Goal: Task Accomplishment & Management: Complete application form

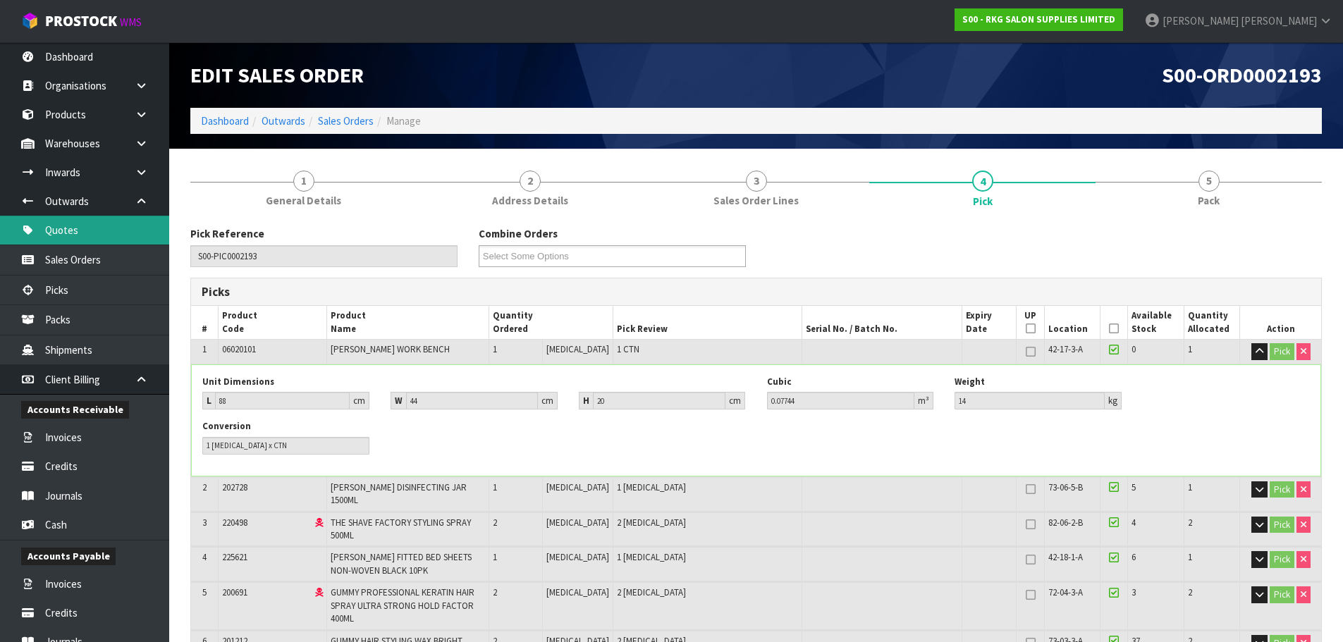
click at [87, 233] on link "Quotes" at bounding box center [84, 230] width 169 height 29
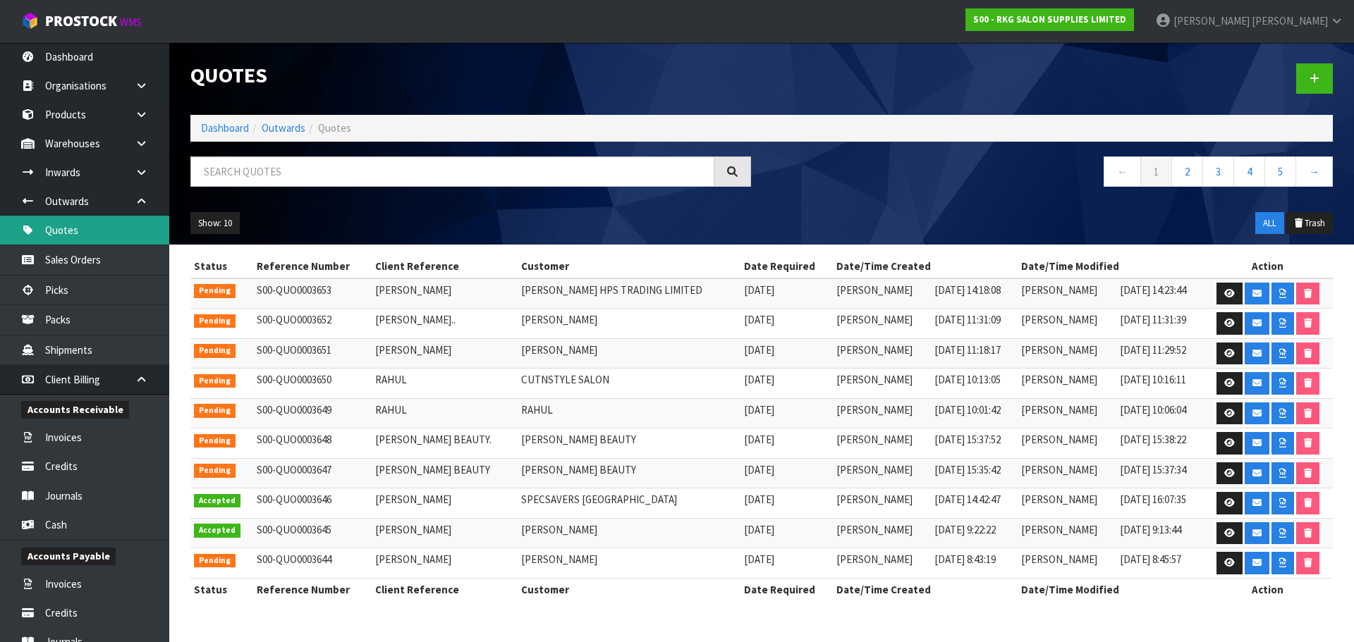
click at [62, 228] on link "Quotes" at bounding box center [84, 230] width 169 height 29
click at [1313, 82] on icon at bounding box center [1314, 78] width 10 height 11
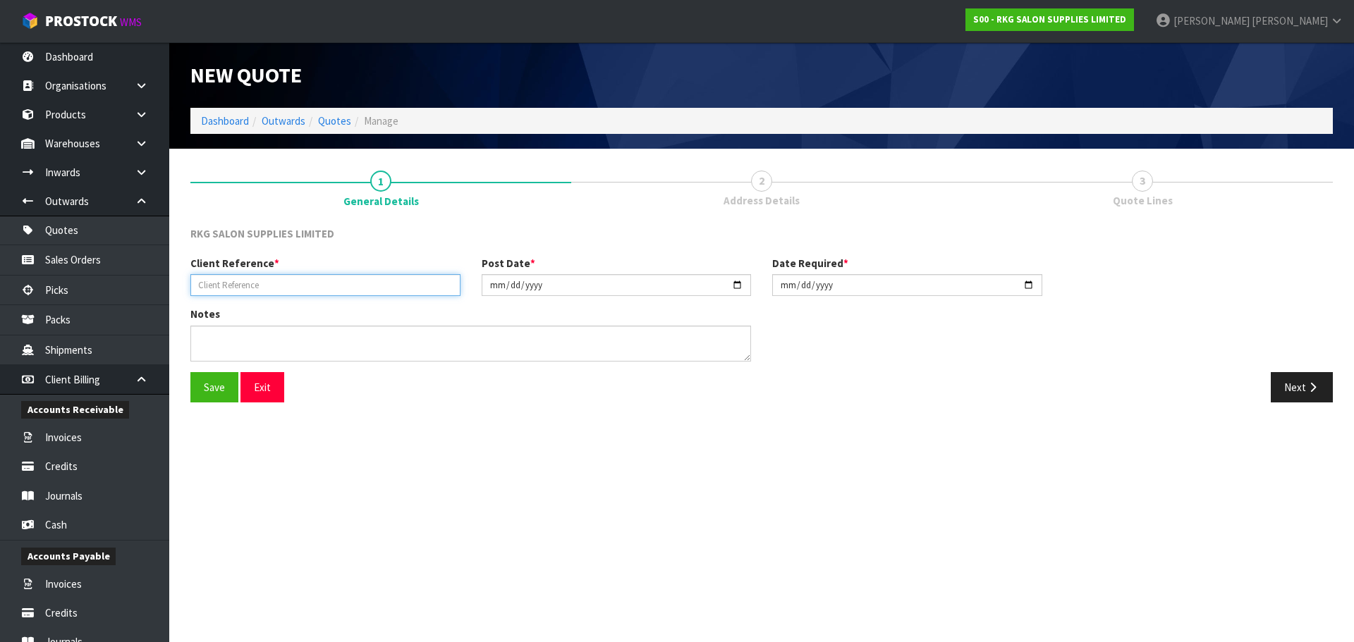
click at [219, 285] on input "text" at bounding box center [325, 285] width 270 height 22
type input "DEBBIE GLENDINNING"
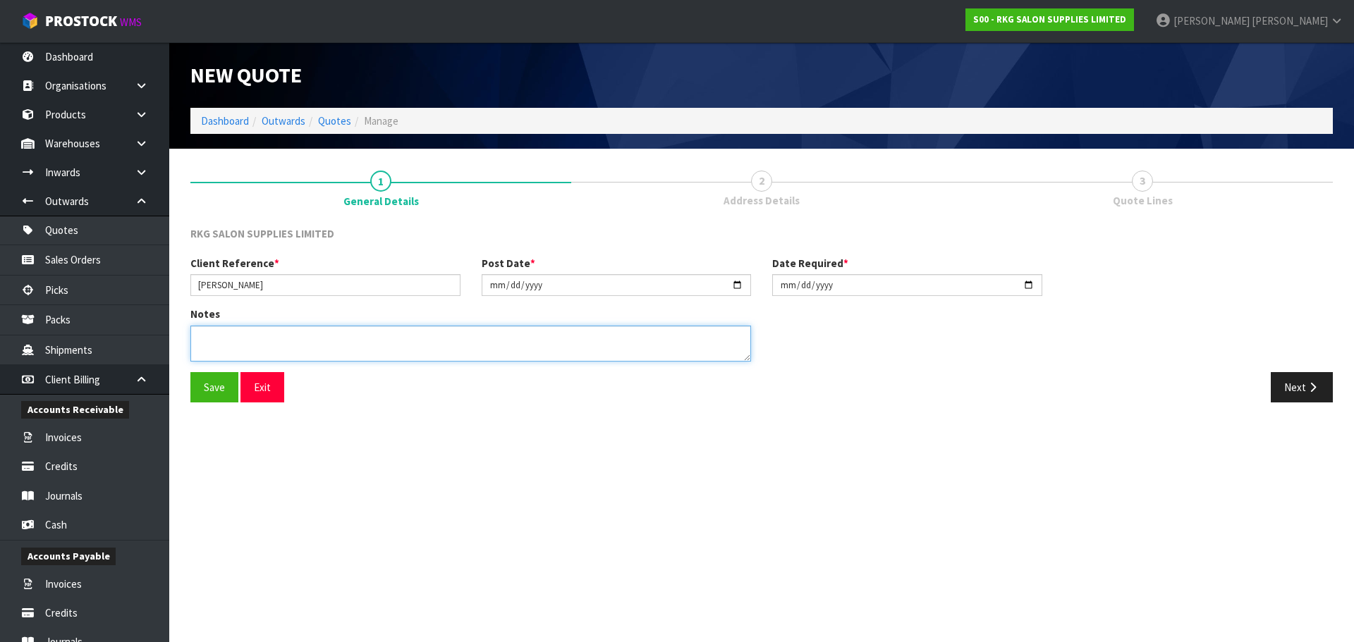
click at [209, 343] on textarea at bounding box center [470, 344] width 560 height 36
drag, startPoint x: 225, startPoint y: 336, endPoint x: 203, endPoint y: 334, distance: 22.0
click at [203, 334] on textarea at bounding box center [470, 344] width 560 height 36
type textarea "CUSTOMER FOR ACC"
click at [206, 386] on button "Save" at bounding box center [214, 387] width 48 height 30
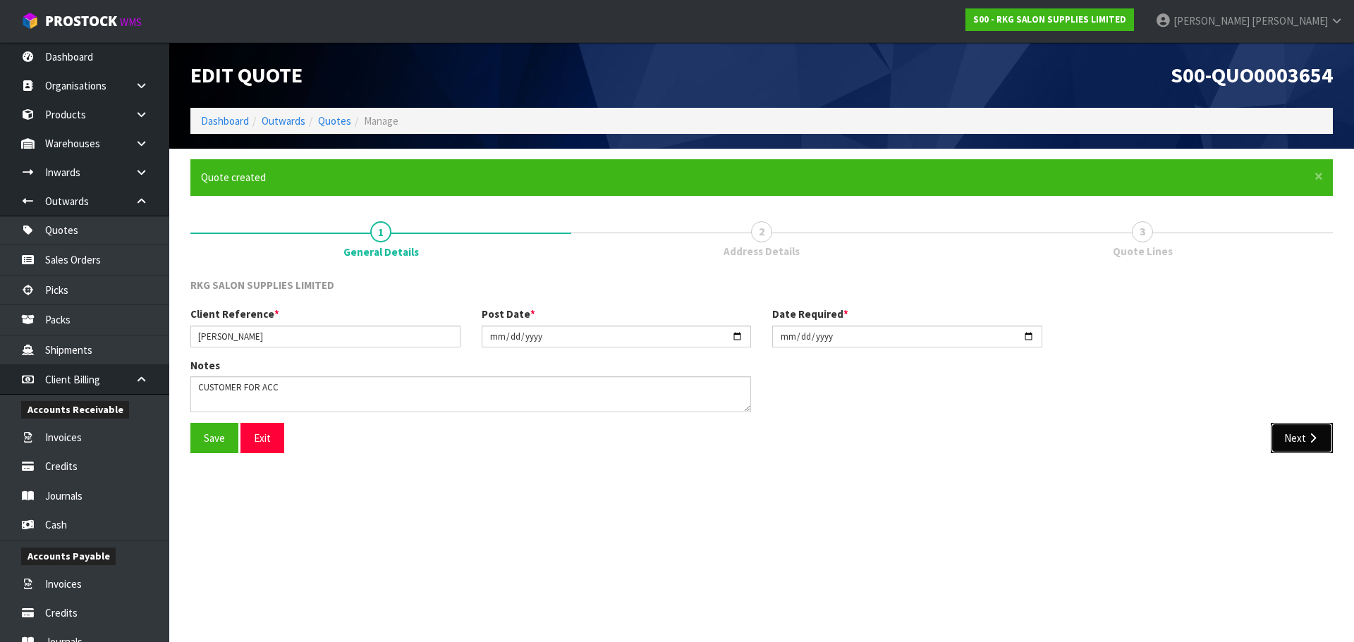
click at [1292, 441] on button "Next" at bounding box center [1301, 438] width 62 height 30
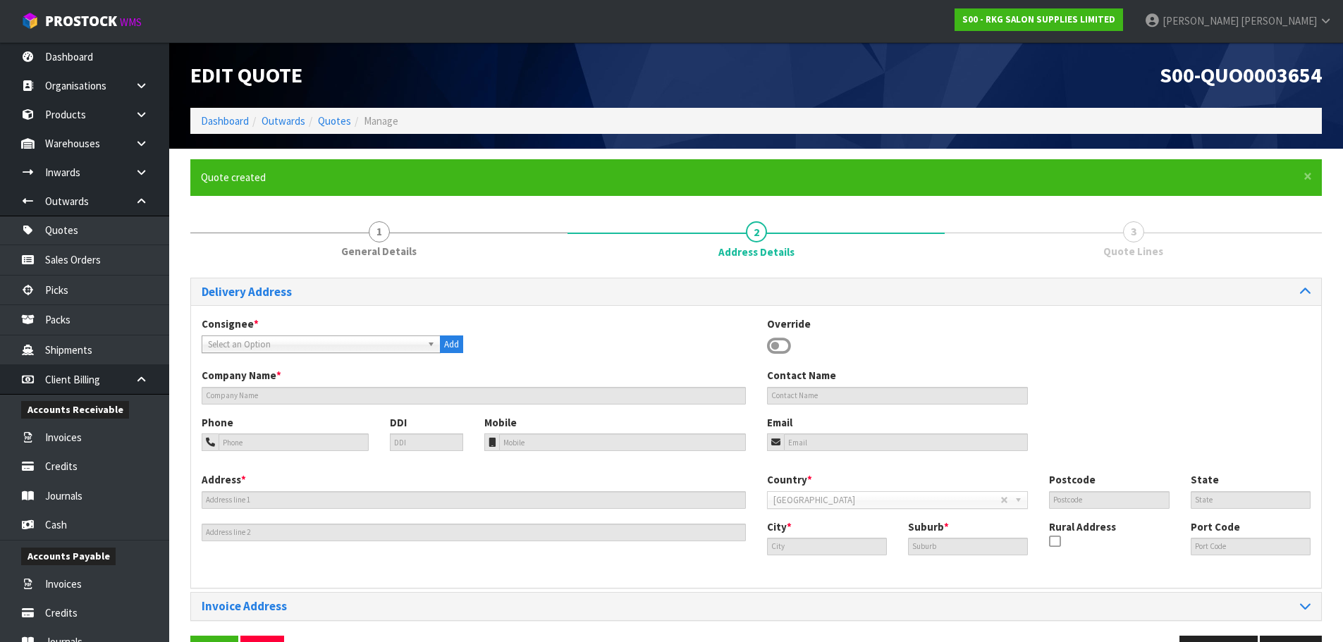
click at [783, 342] on icon at bounding box center [779, 346] width 24 height 21
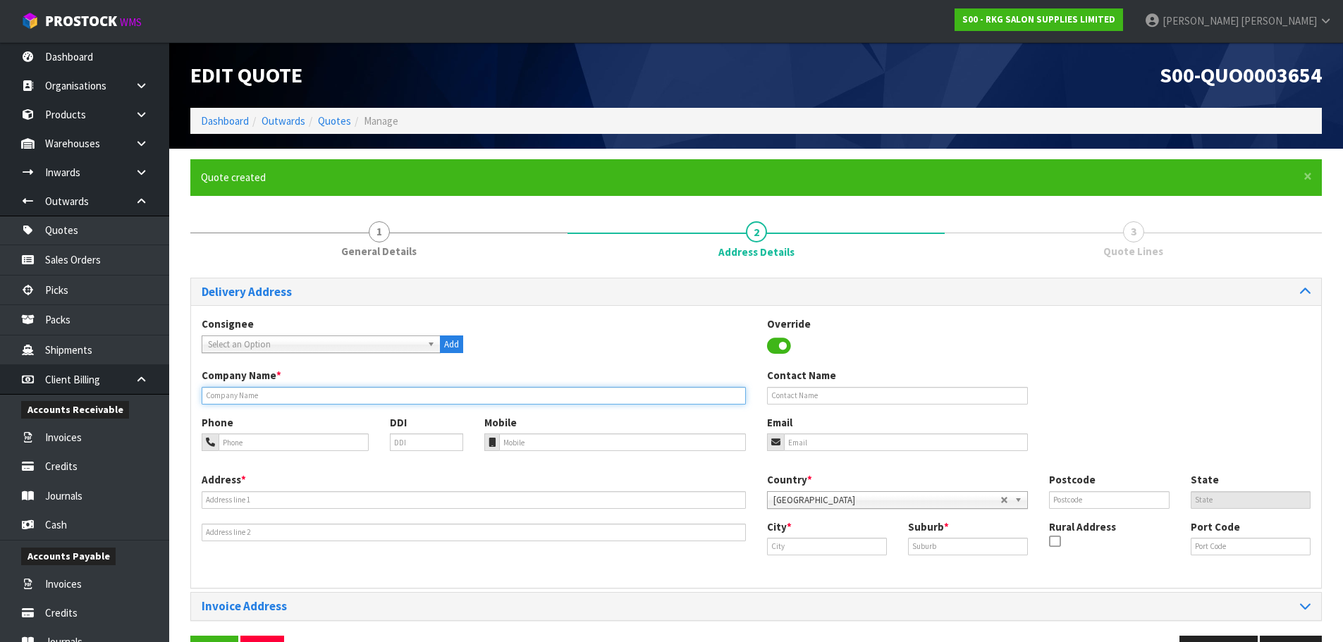
click at [252, 398] on input "text" at bounding box center [474, 396] width 544 height 18
type input "ACC"
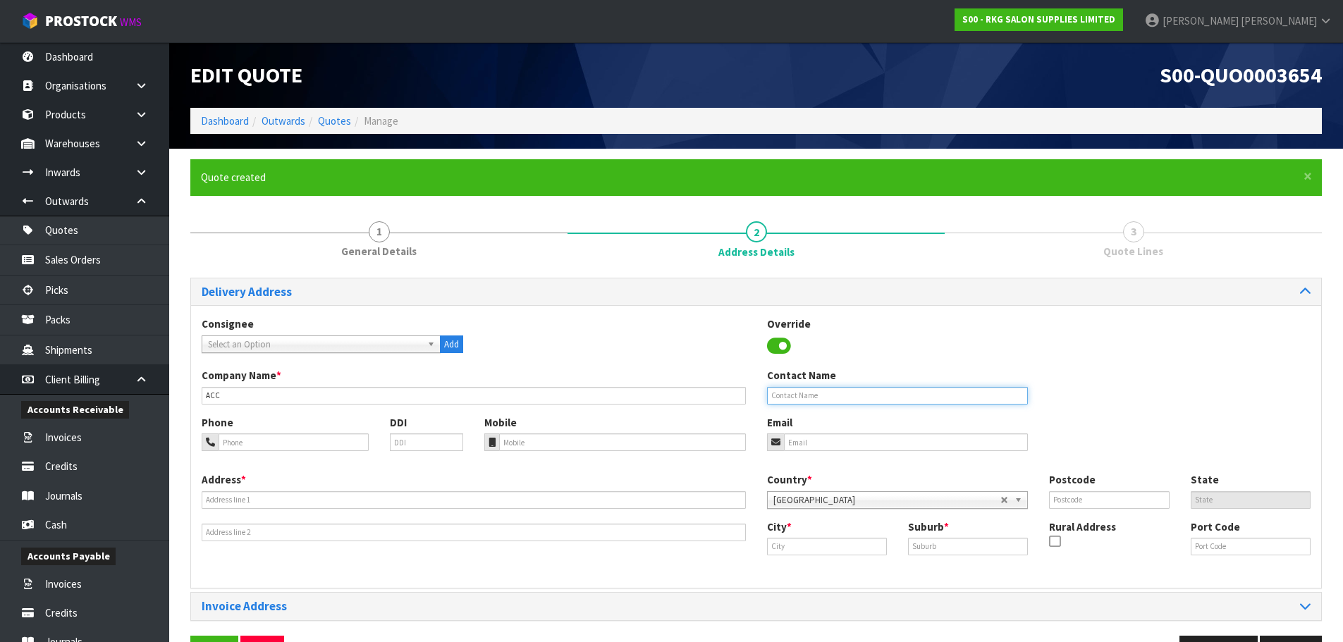
click at [786, 393] on input "text" at bounding box center [898, 396] width 262 height 18
type input "DEBBIE GLENDINNING"
click at [281, 443] on input "tel" at bounding box center [294, 443] width 150 height 18
type input "021-892-162"
click at [866, 450] on input "email" at bounding box center [906, 443] width 245 height 18
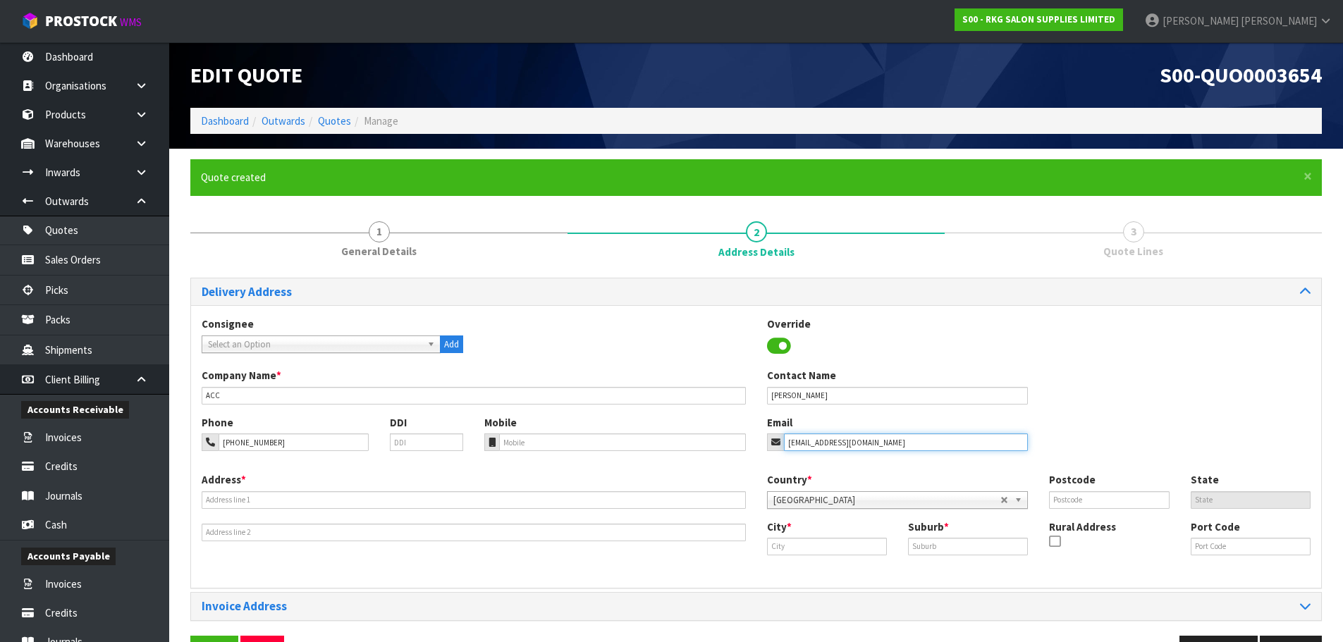
type input "debg@aim.net.nz"
click at [274, 503] on input "text" at bounding box center [474, 500] width 544 height 18
type input "TBA"
click at [781, 551] on input "text" at bounding box center [827, 547] width 120 height 18
click at [792, 568] on strong "Darga" at bounding box center [822, 570] width 80 height 13
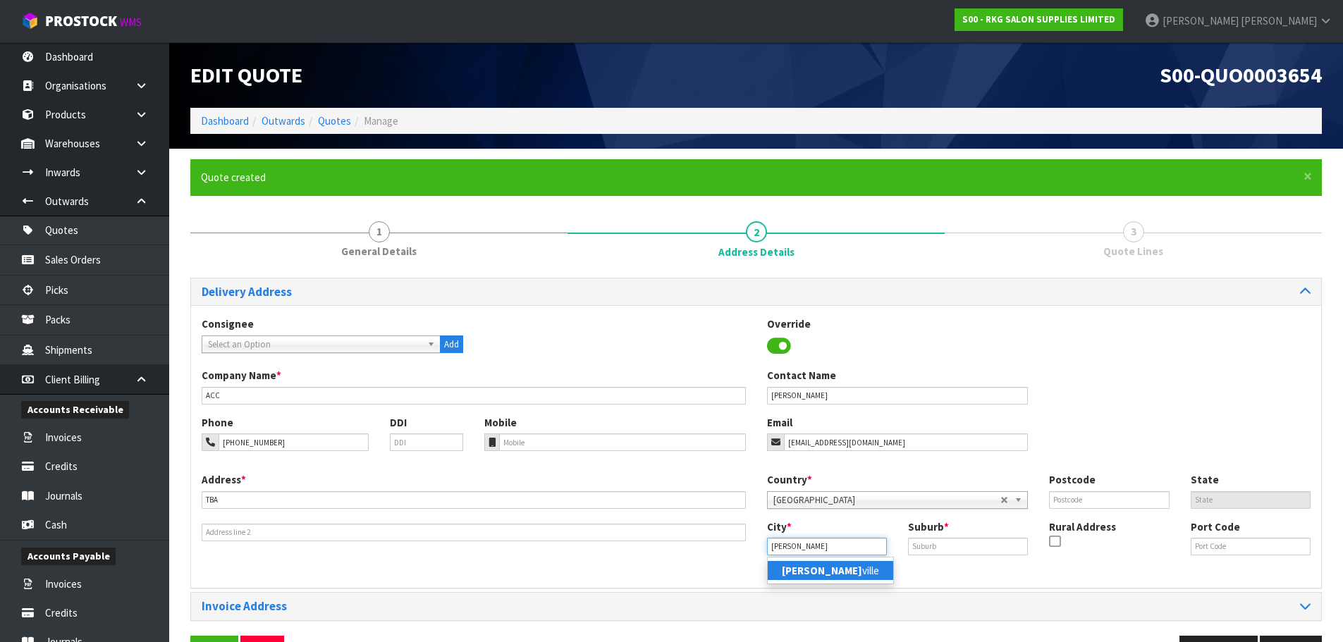
type input "Dargaville"
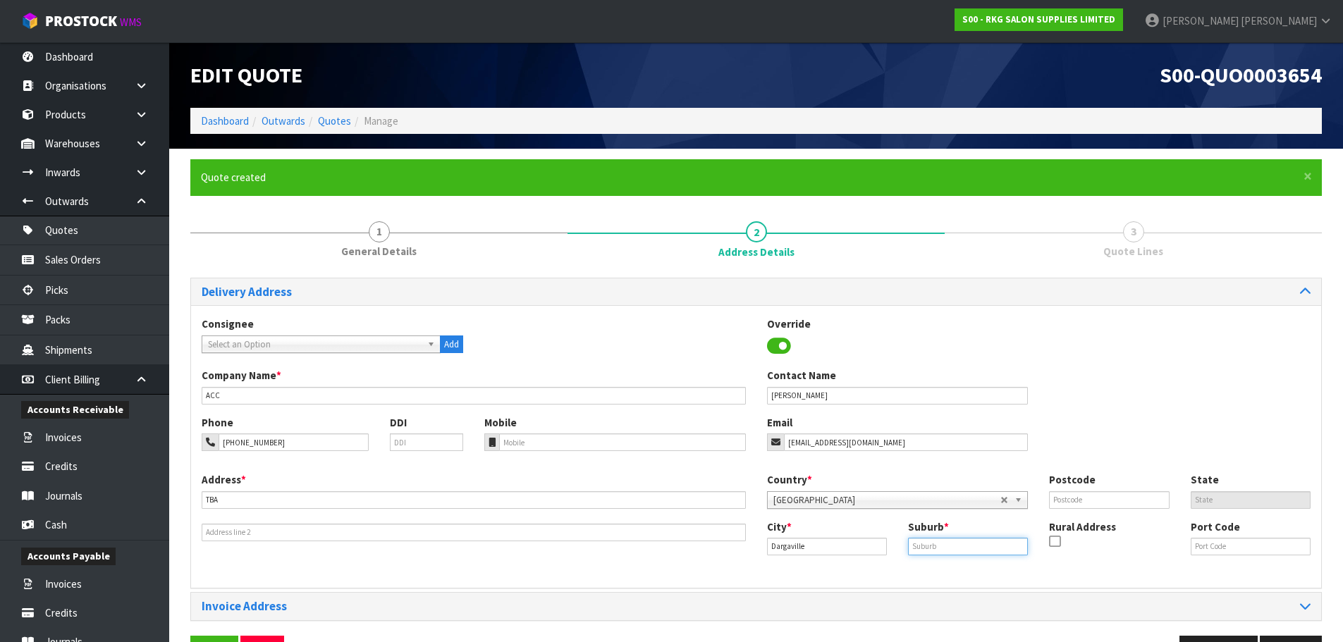
click at [921, 550] on input "text" at bounding box center [968, 547] width 120 height 18
type input "DARGAVILLE"
click at [1076, 498] on input "text" at bounding box center [1109, 500] width 120 height 18
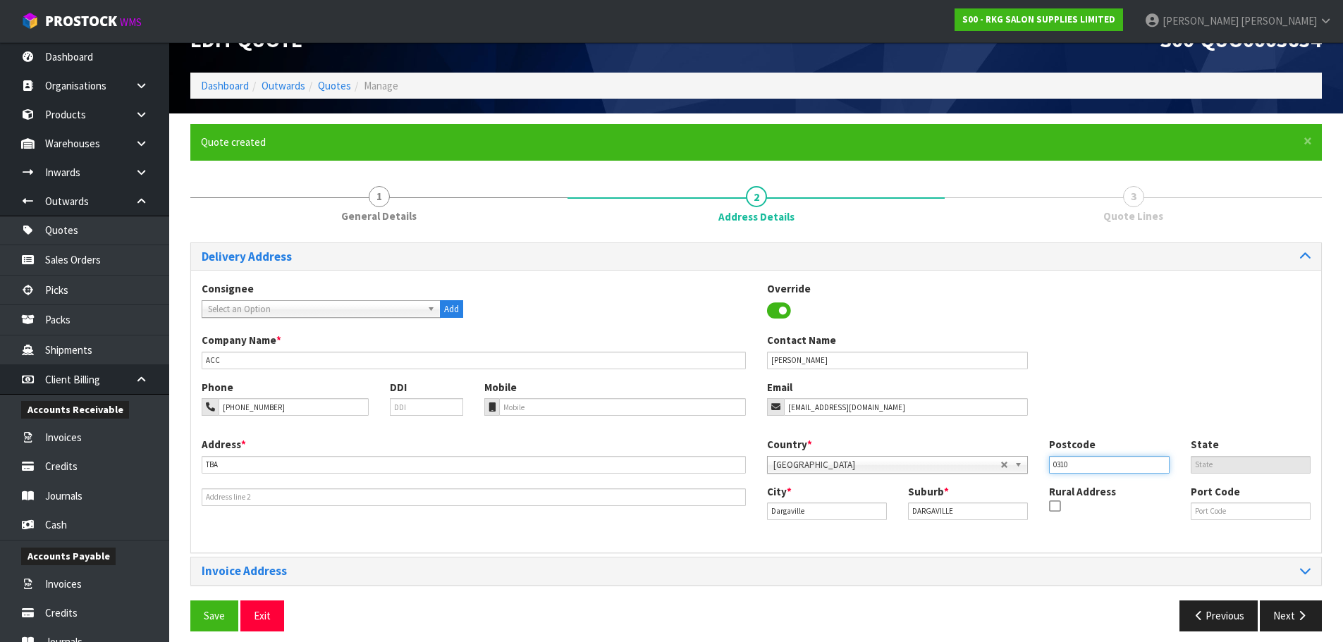
scroll to position [46, 0]
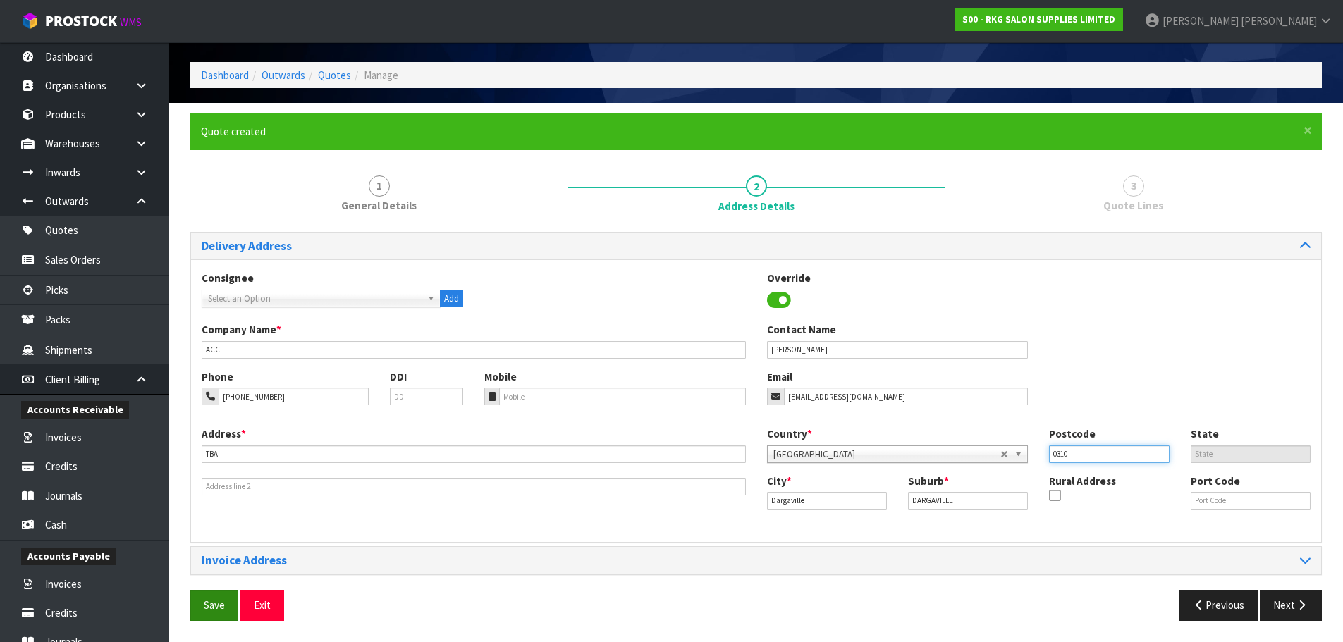
type input "0310"
click at [204, 604] on button "Save" at bounding box center [214, 605] width 48 height 30
click at [1285, 606] on button "Next" at bounding box center [1291, 605] width 62 height 30
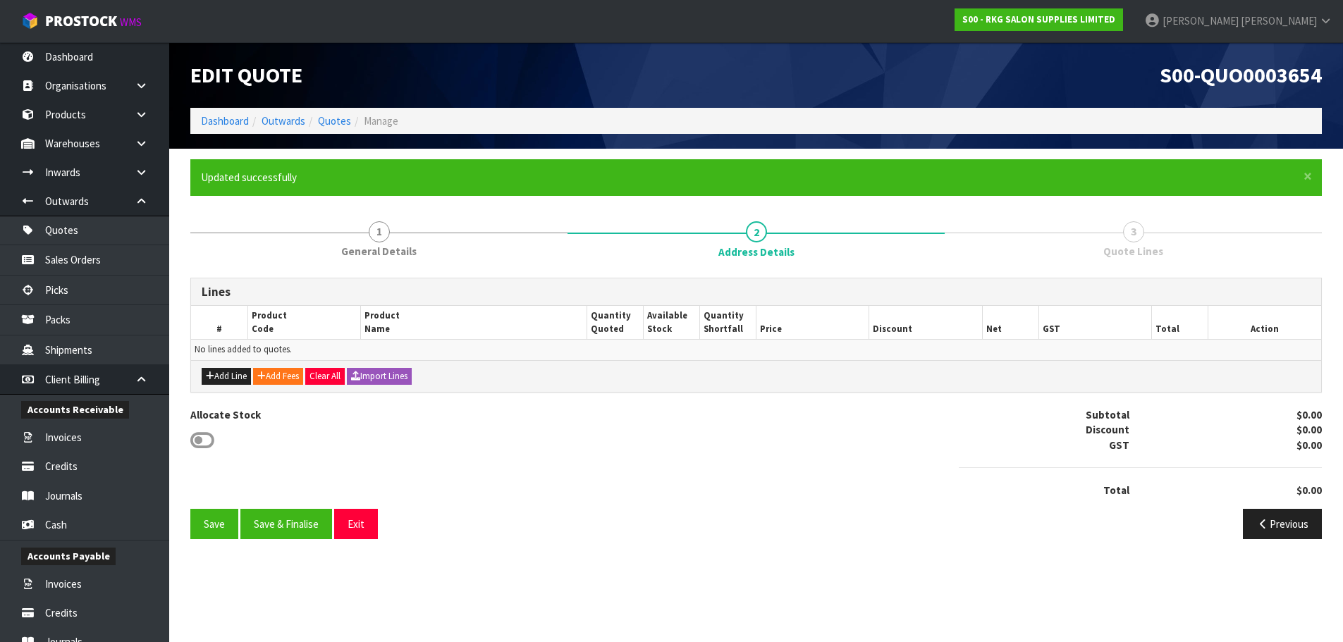
scroll to position [0, 0]
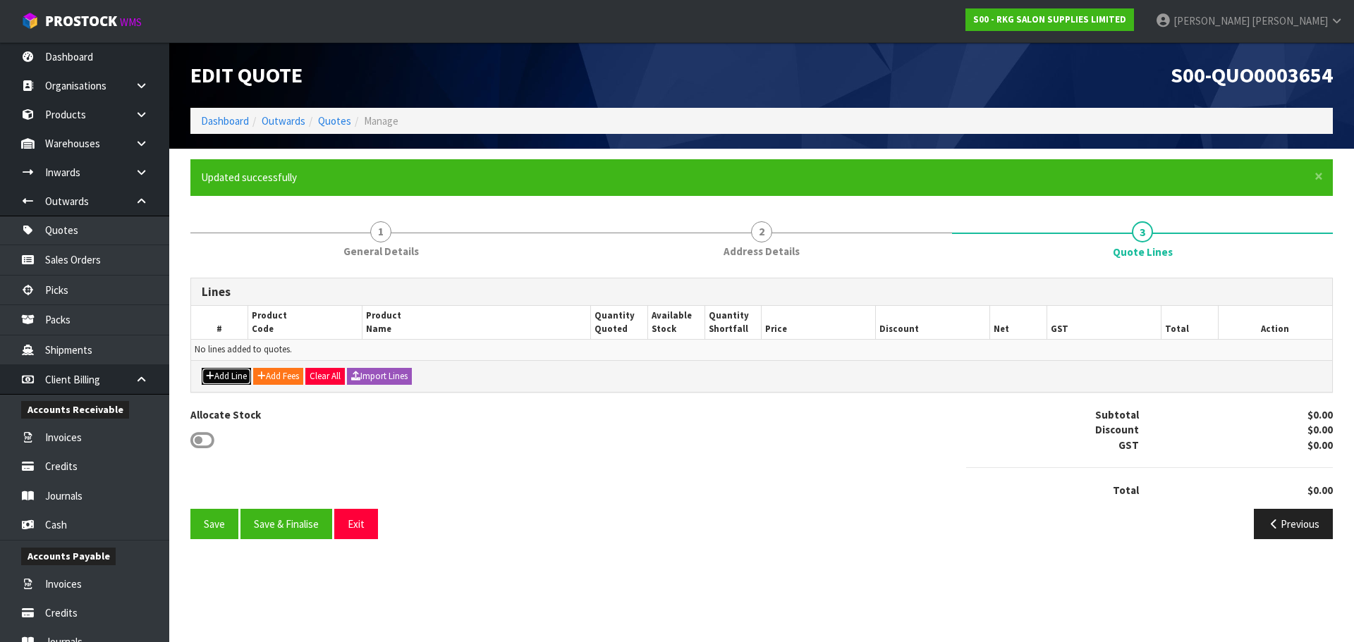
click at [217, 375] on button "Add Line" at bounding box center [226, 376] width 49 height 17
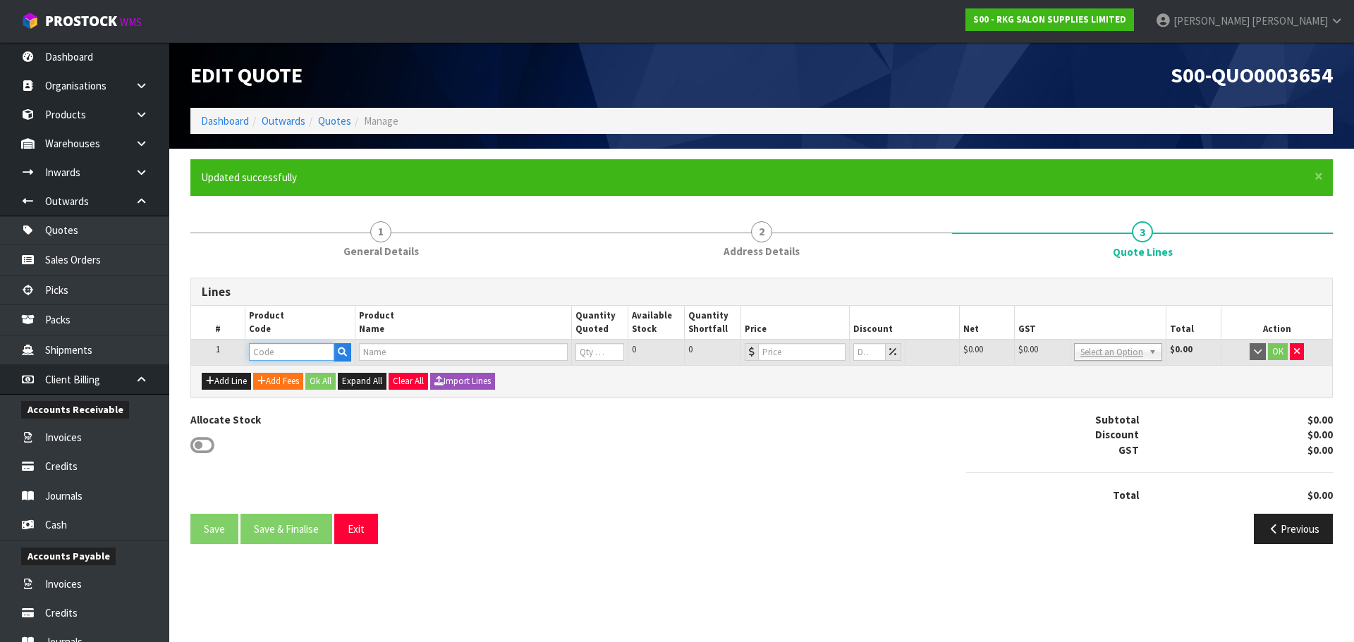
click at [266, 353] on input "text" at bounding box center [291, 352] width 85 height 18
type input "070301"
click at [282, 373] on strong "070301" at bounding box center [281, 375] width 34 height 13
type input "07030102"
type input "SOUTH BURNIE STOOL WITH BACK REST BLACK"
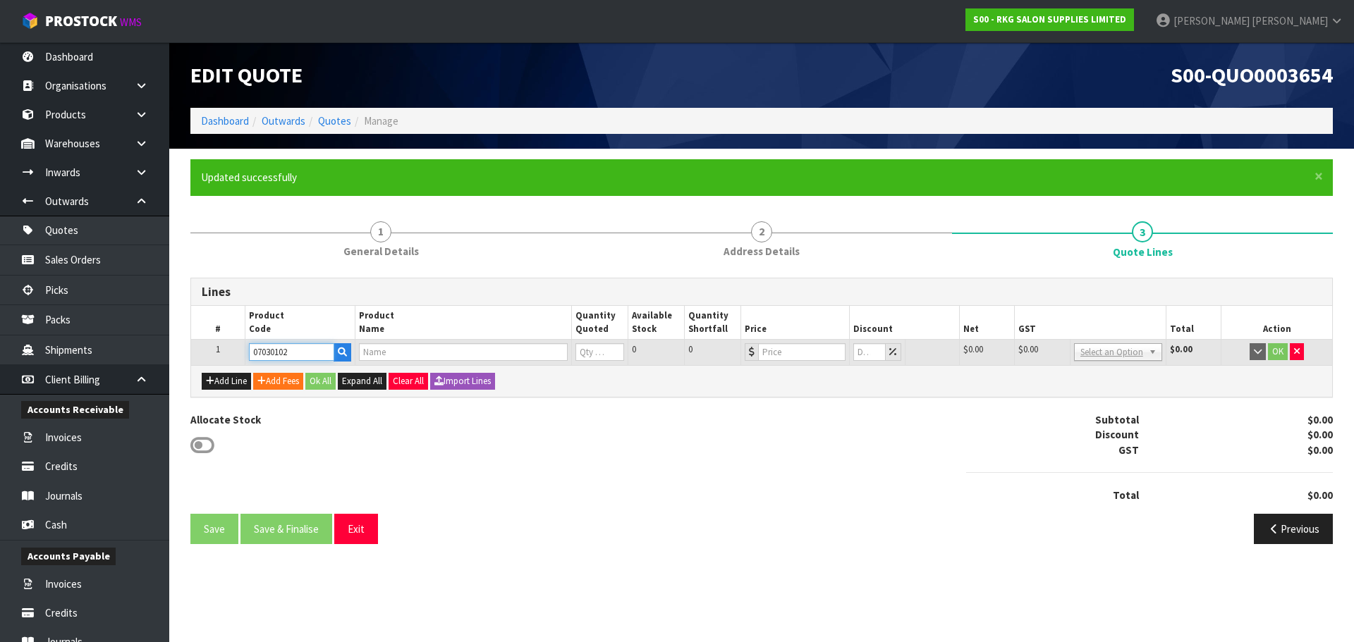
type input "0"
type input "146.95"
type input "0"
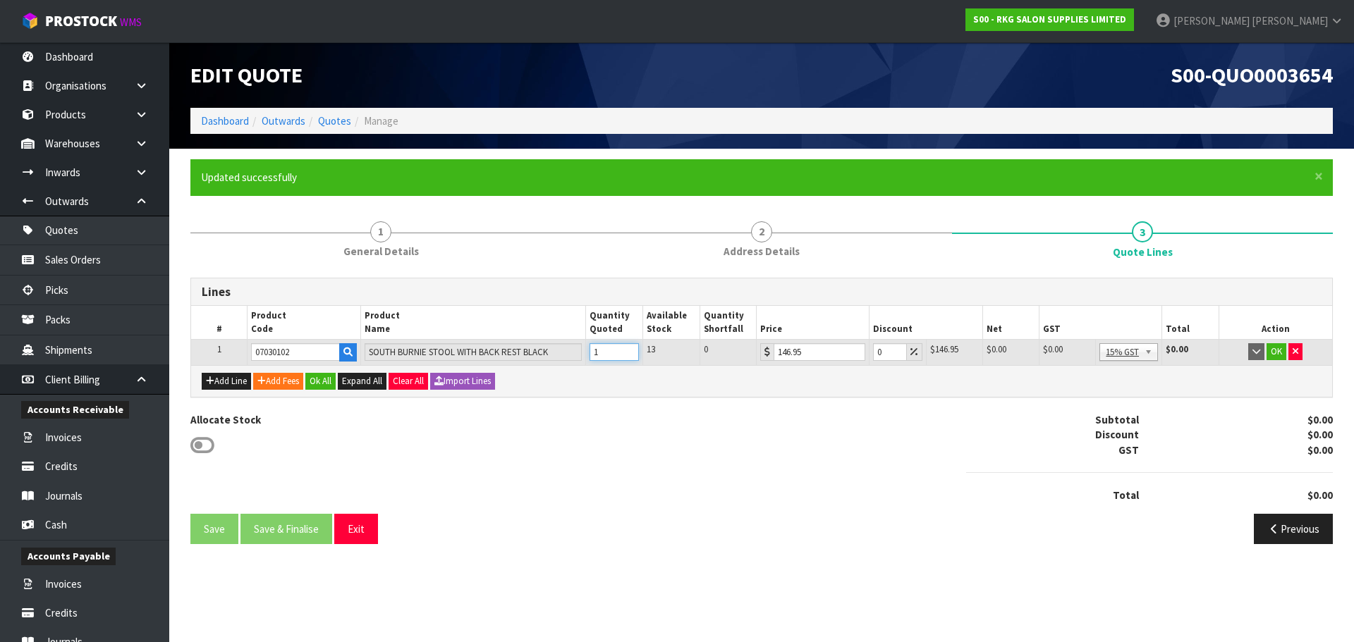
type input "1"
click at [630, 349] on input "1" at bounding box center [613, 352] width 49 height 18
click at [1278, 350] on button "OK" at bounding box center [1276, 351] width 20 height 17
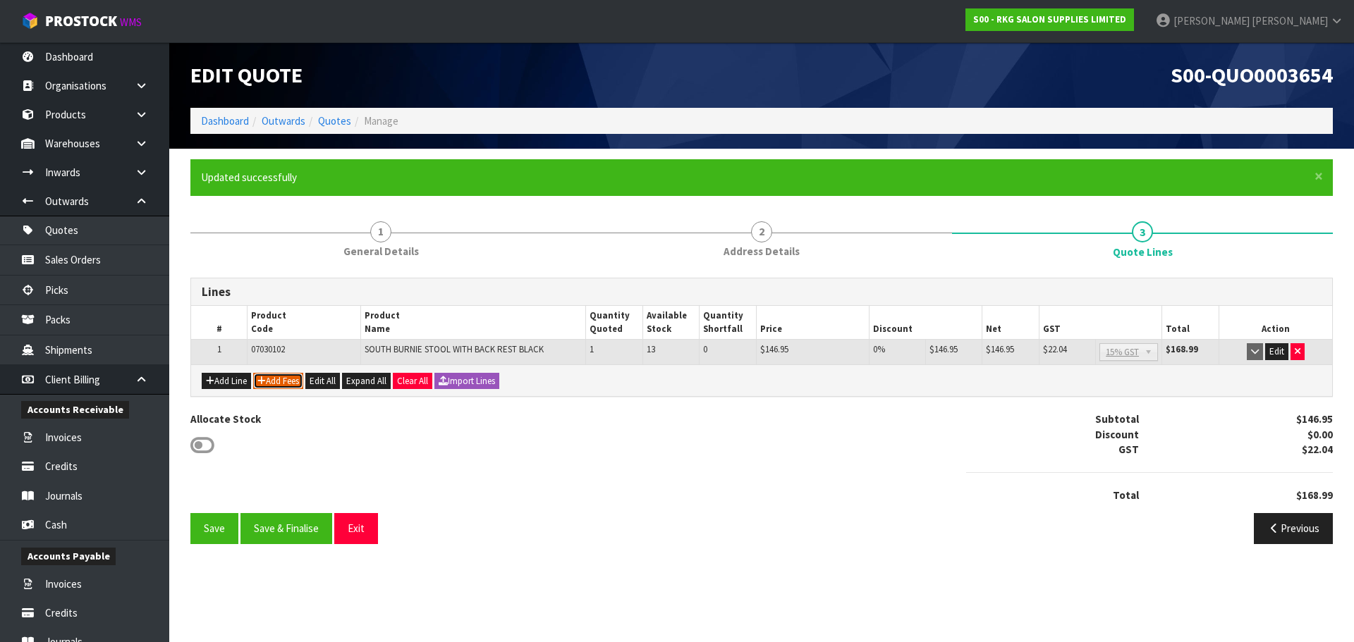
click at [275, 377] on button "Add Fees" at bounding box center [278, 381] width 50 height 17
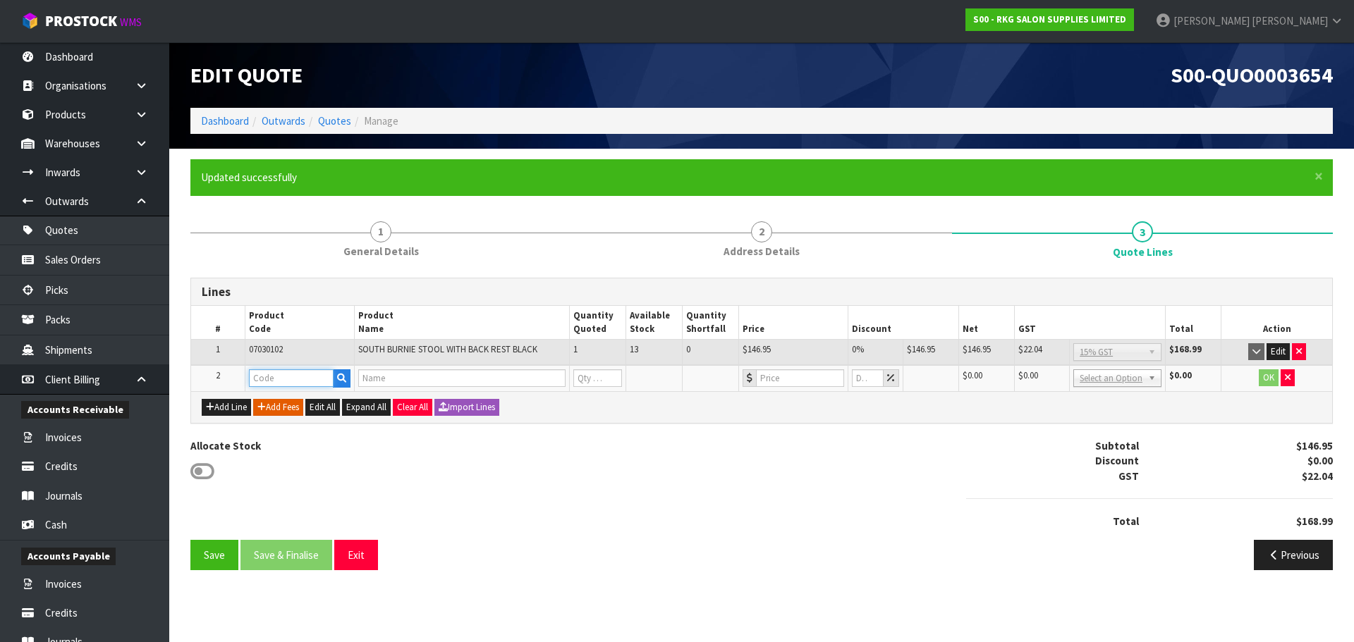
click at [267, 376] on input "text" at bounding box center [291, 378] width 85 height 18
type input "D"
type input "FRE"
click at [280, 401] on strong "FRE" at bounding box center [273, 402] width 18 height 13
type input "FREIGHT"
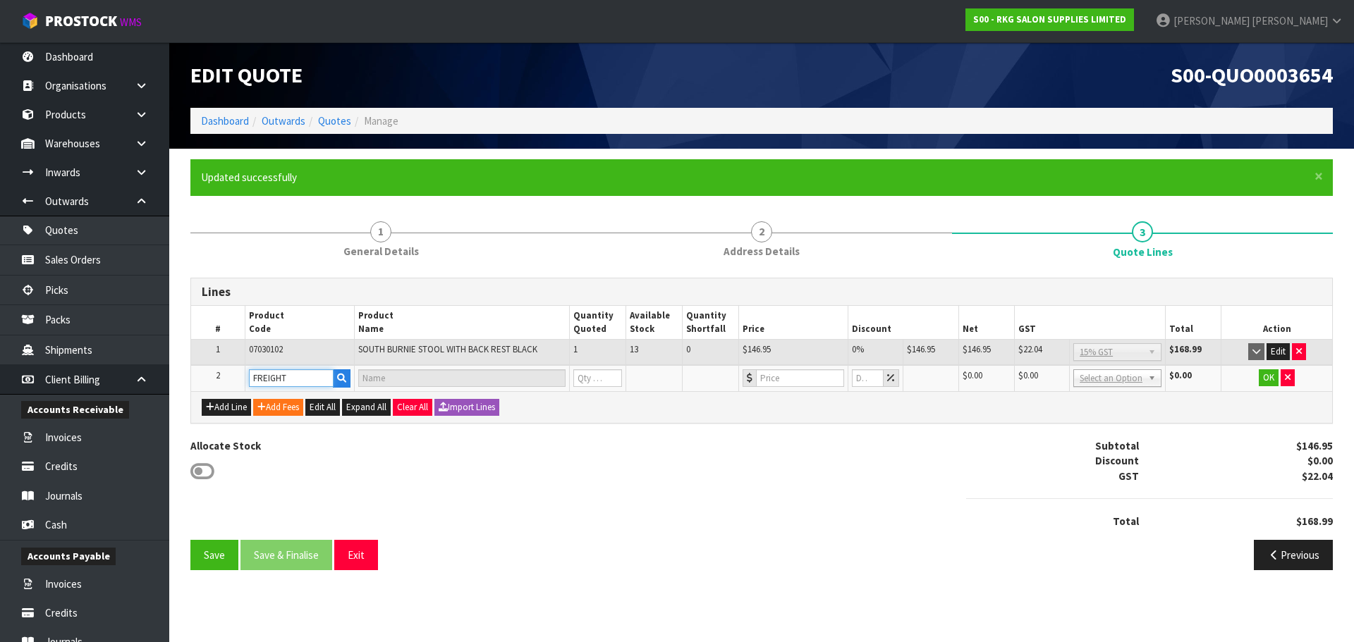
type input "FREIGHT FEE"
type input "1"
type input "0"
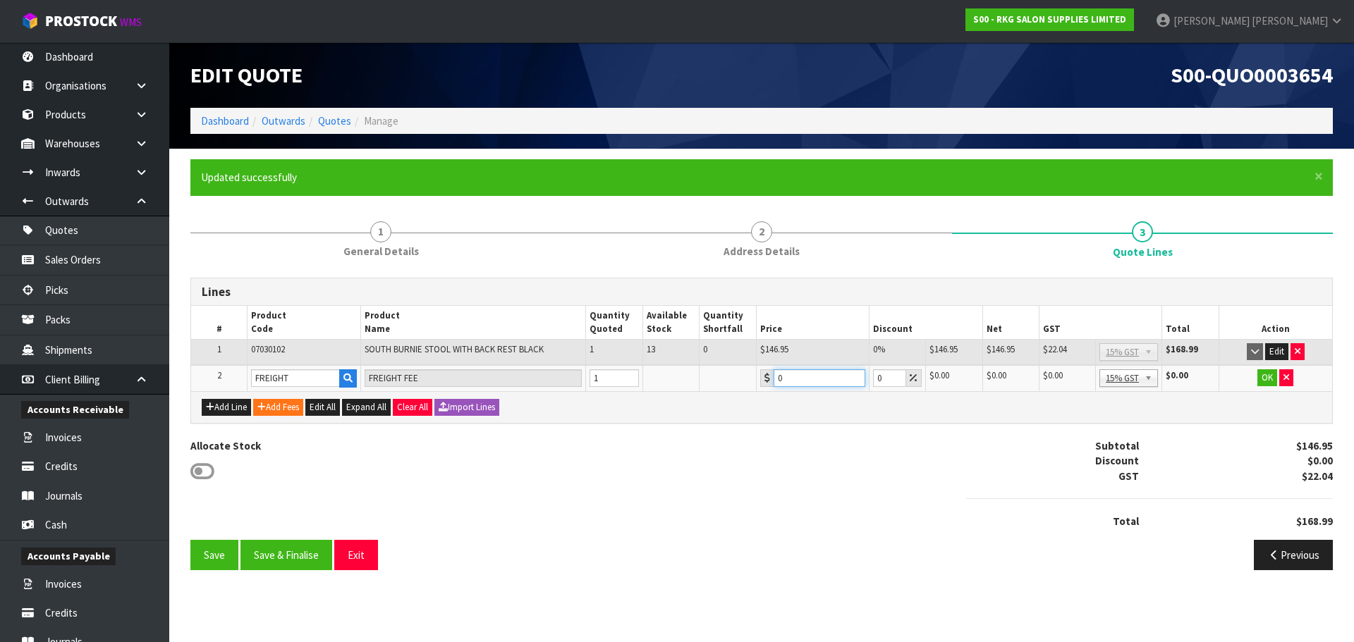
drag, startPoint x: 795, startPoint y: 376, endPoint x: 774, endPoint y: 380, distance: 21.4
click at [774, 380] on input "0" at bounding box center [819, 378] width 92 height 18
drag, startPoint x: 812, startPoint y: 379, endPoint x: 772, endPoint y: 381, distance: 40.2
click at [772, 381] on div "18.75" at bounding box center [812, 378] width 105 height 18
drag, startPoint x: 802, startPoint y: 380, endPoint x: 775, endPoint y: 379, distance: 27.5
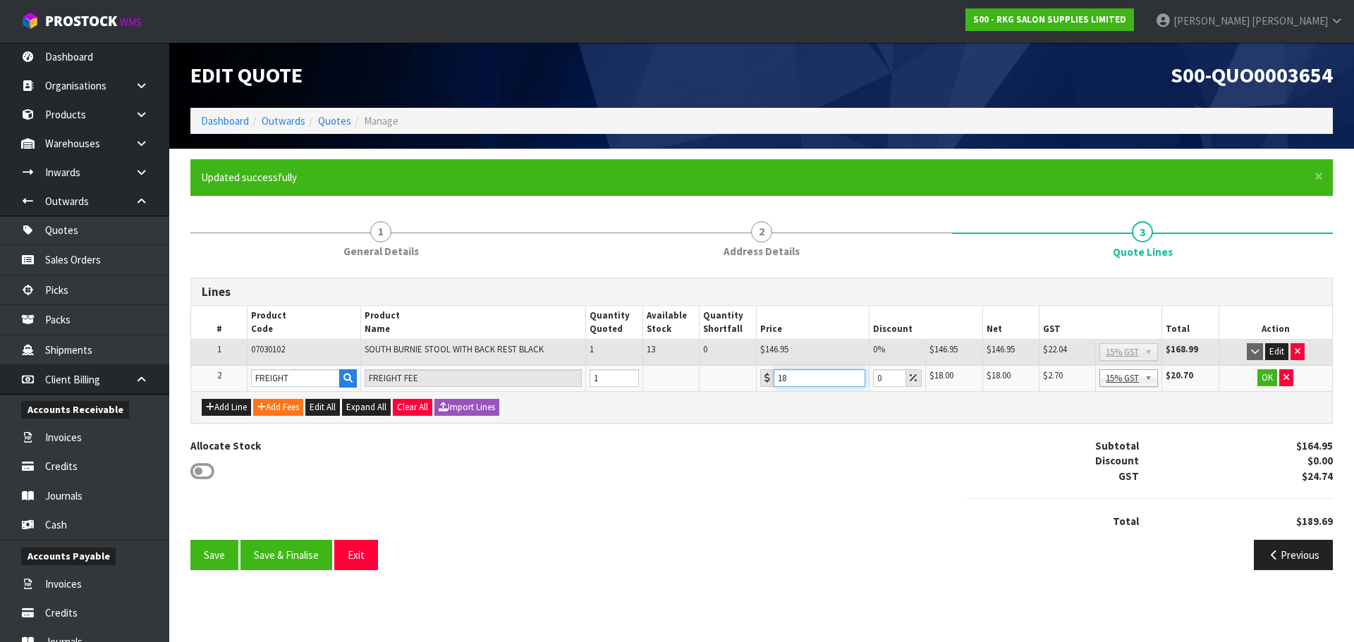
click at [775, 379] on input "18" at bounding box center [819, 378] width 92 height 18
type input "17.5"
click at [1264, 379] on button "OK" at bounding box center [1267, 377] width 20 height 17
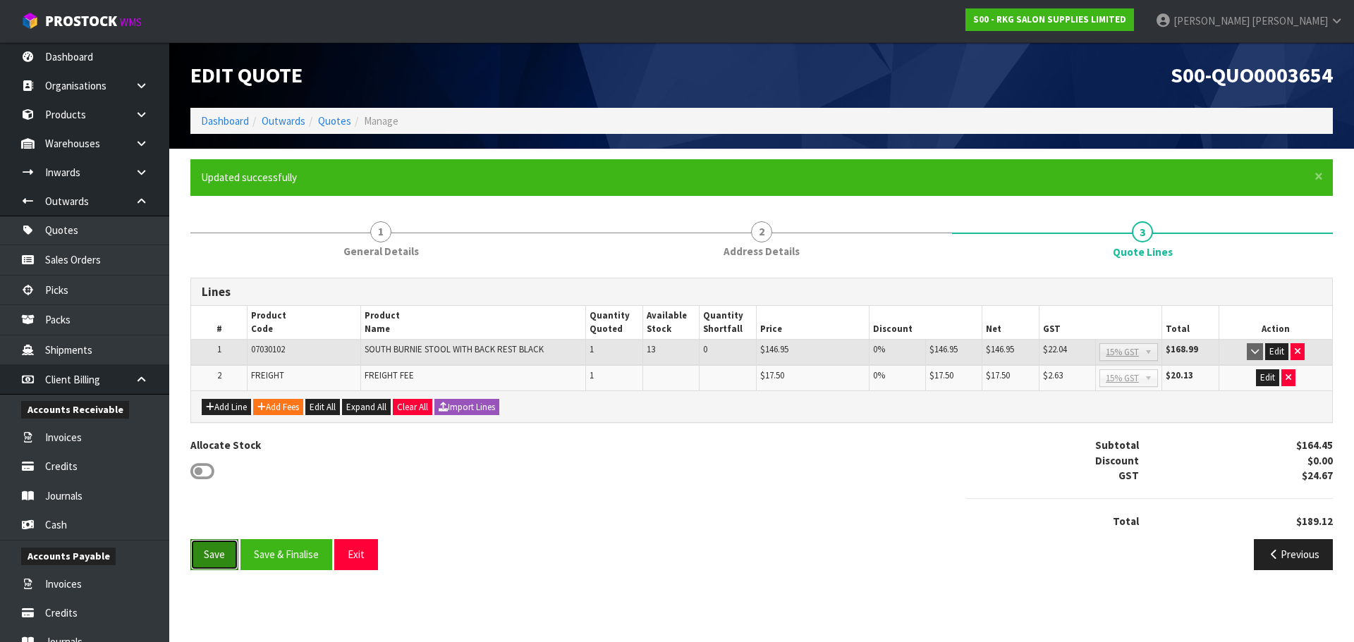
click at [210, 556] on button "Save" at bounding box center [214, 554] width 48 height 30
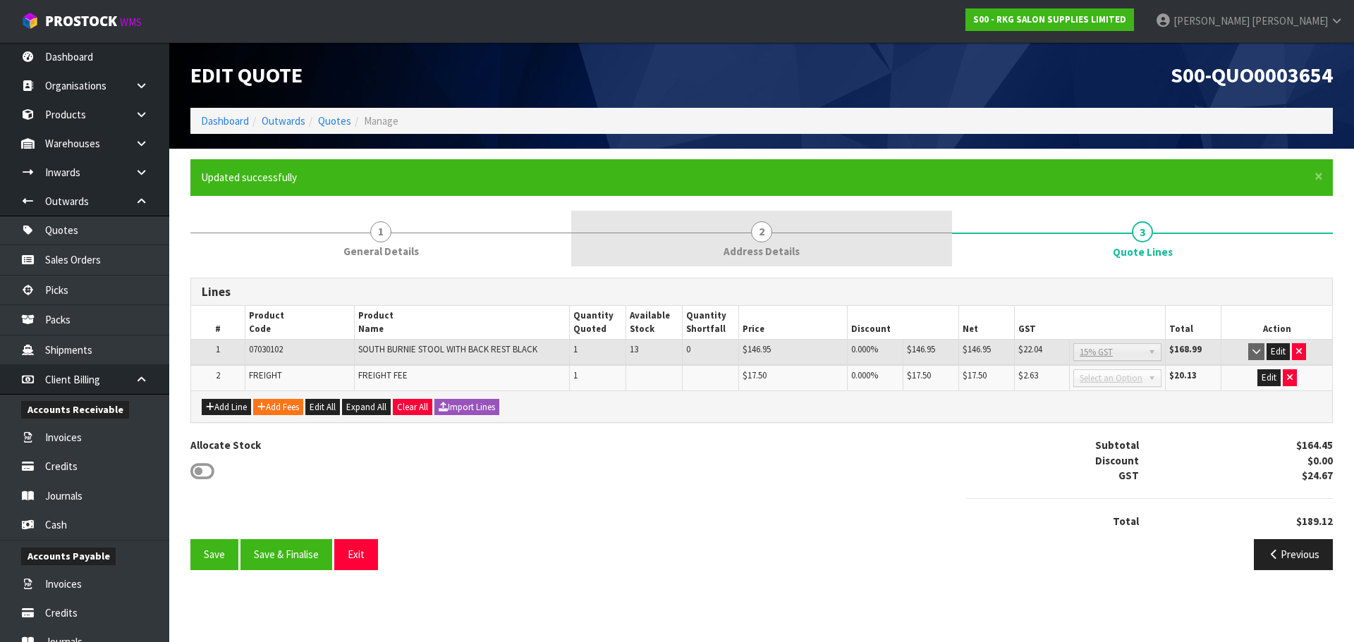
click at [762, 233] on span "2" at bounding box center [761, 231] width 21 height 21
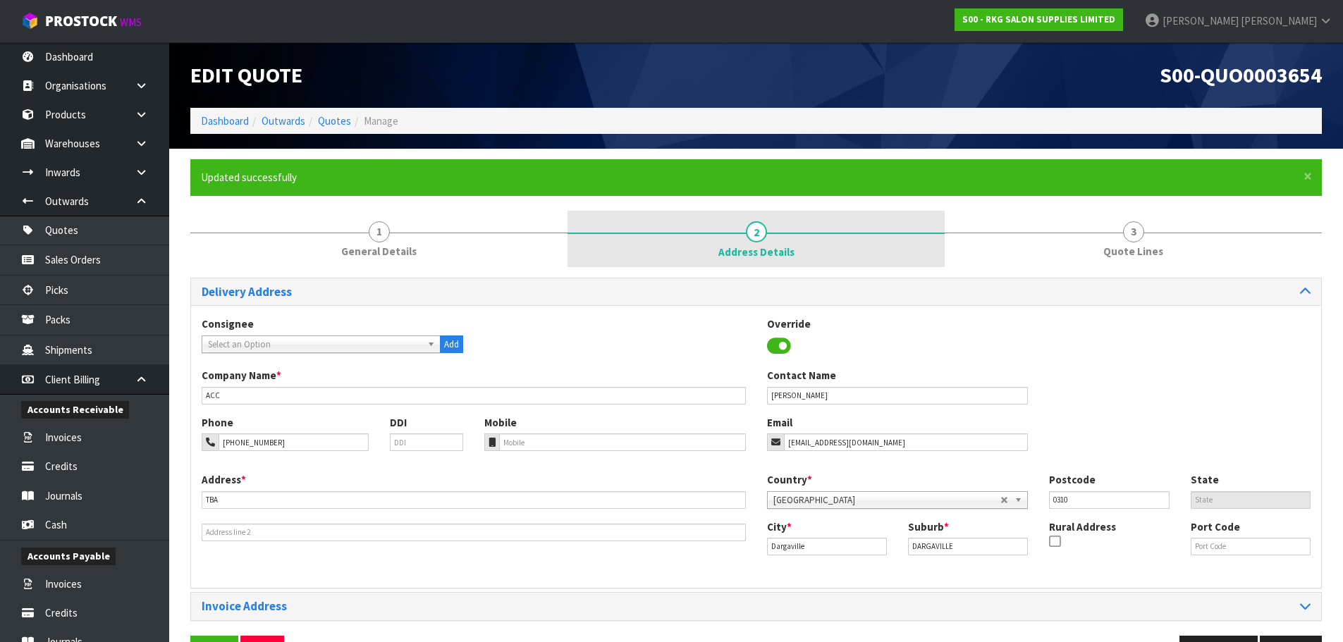
scroll to position [46, 0]
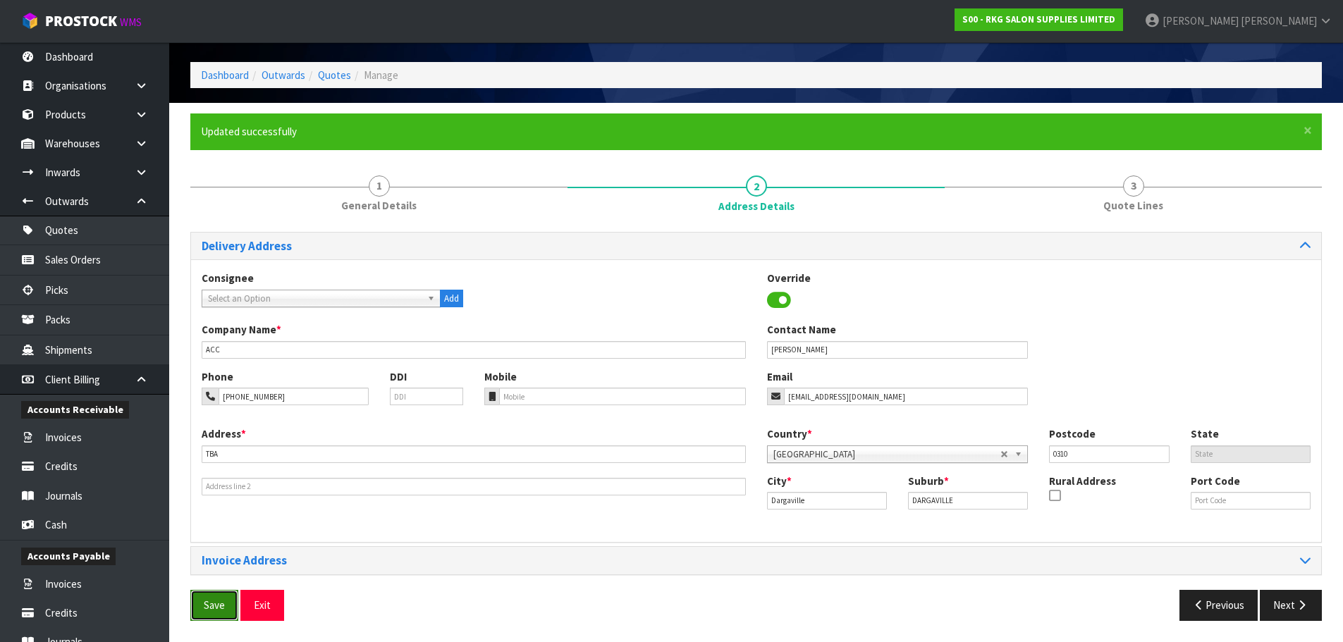
click at [219, 606] on button "Save" at bounding box center [214, 605] width 48 height 30
click at [1278, 604] on button "Next" at bounding box center [1291, 605] width 62 height 30
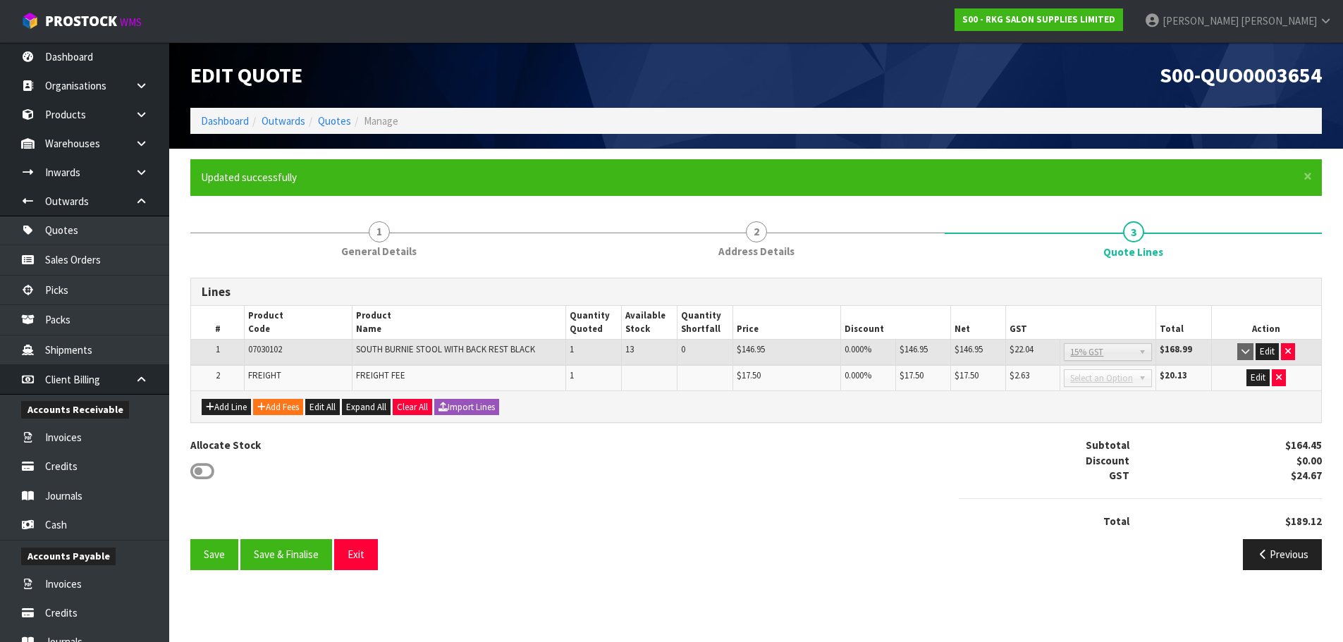
scroll to position [0, 0]
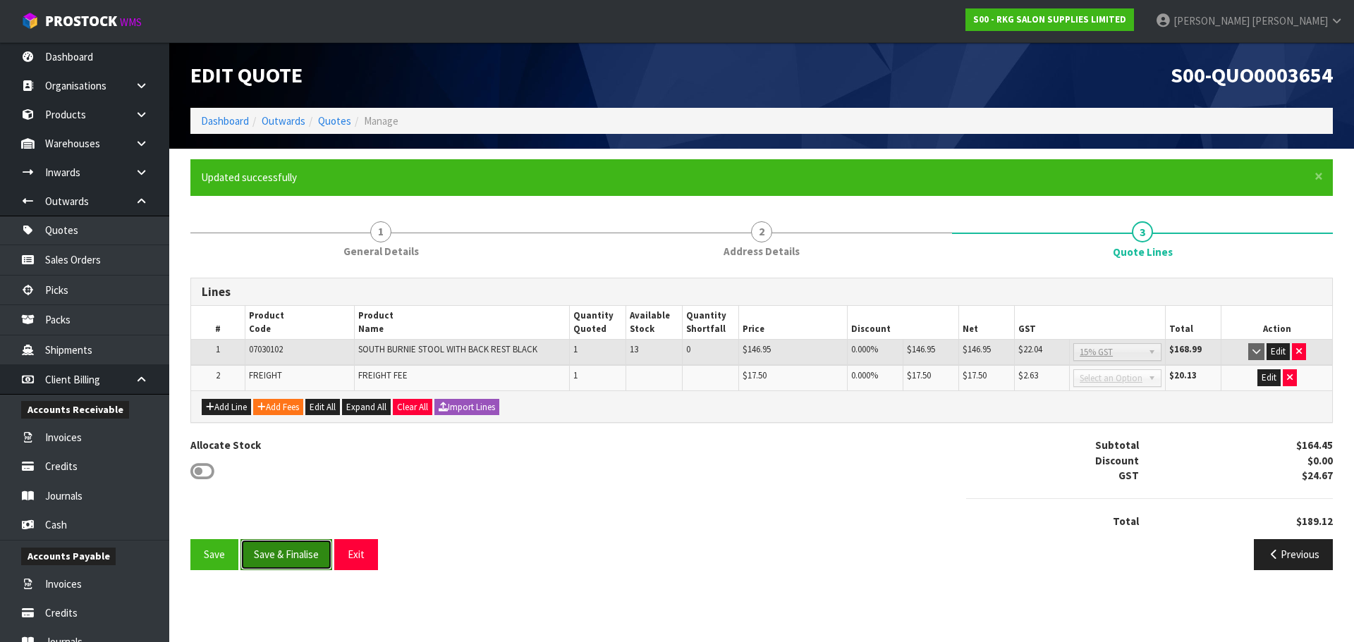
click at [294, 556] on button "Save & Finalise" at bounding box center [286, 554] width 92 height 30
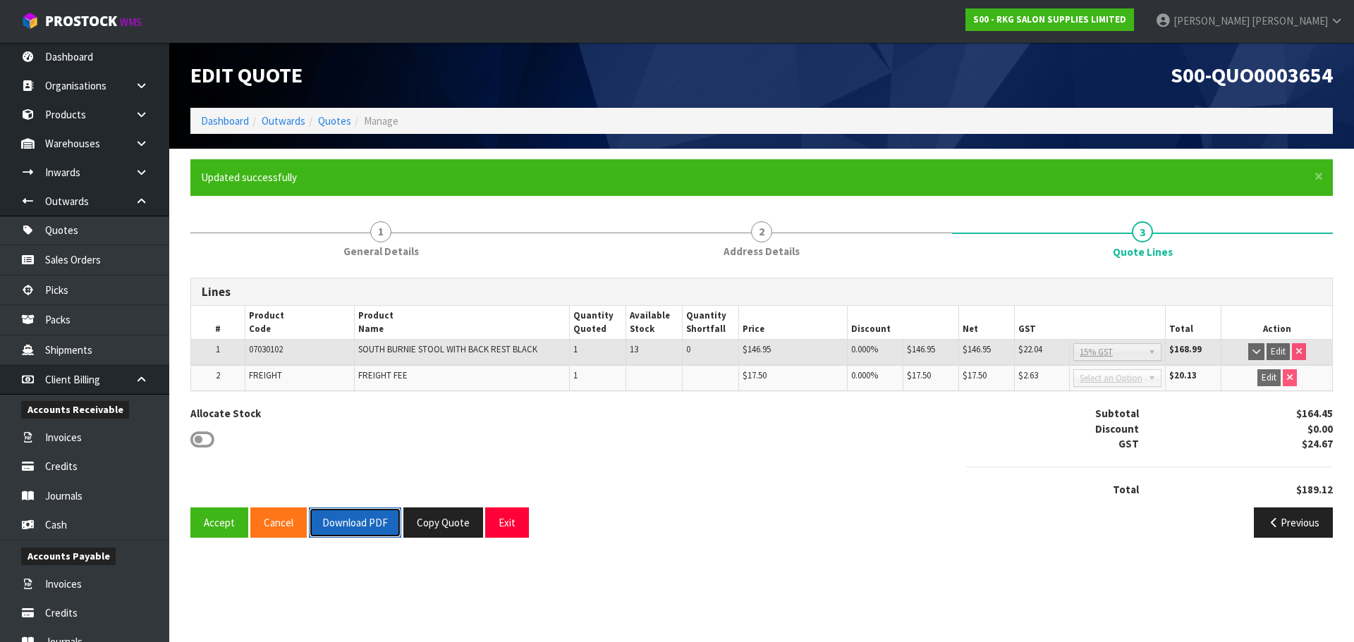
click at [351, 521] on button "Download PDF" at bounding box center [355, 523] width 92 height 30
click at [503, 529] on button "Exit" at bounding box center [507, 523] width 44 height 30
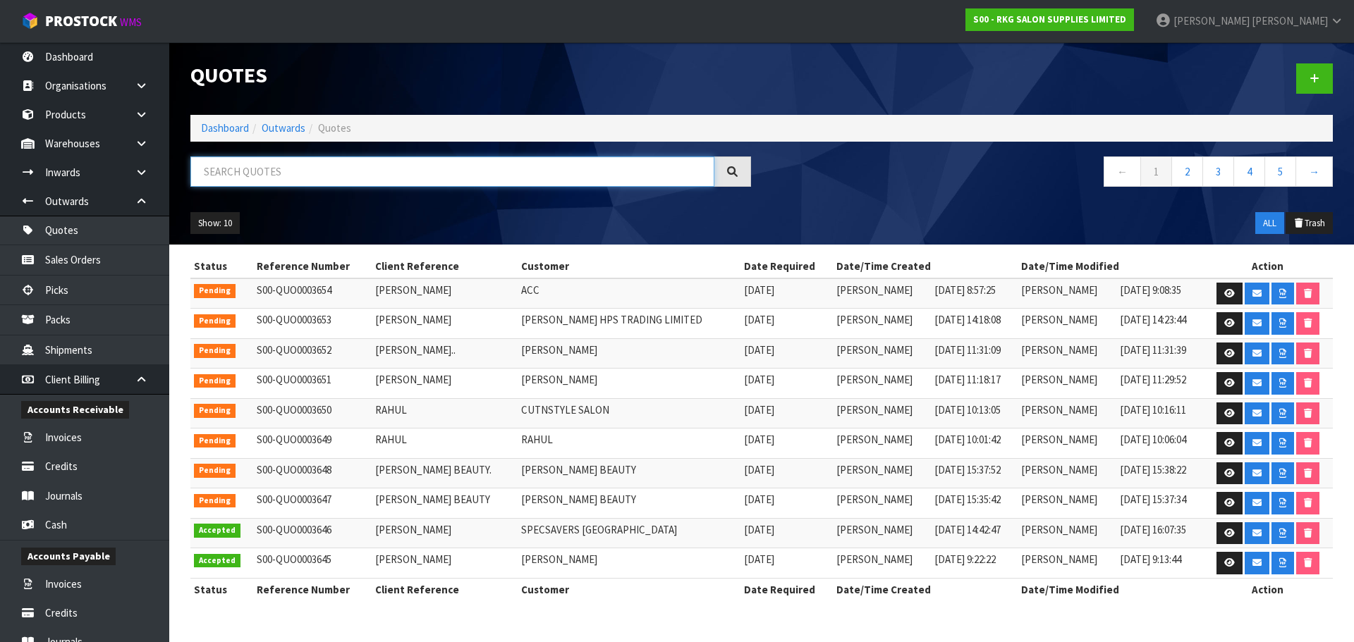
click at [274, 173] on input "text" at bounding box center [452, 172] width 524 height 30
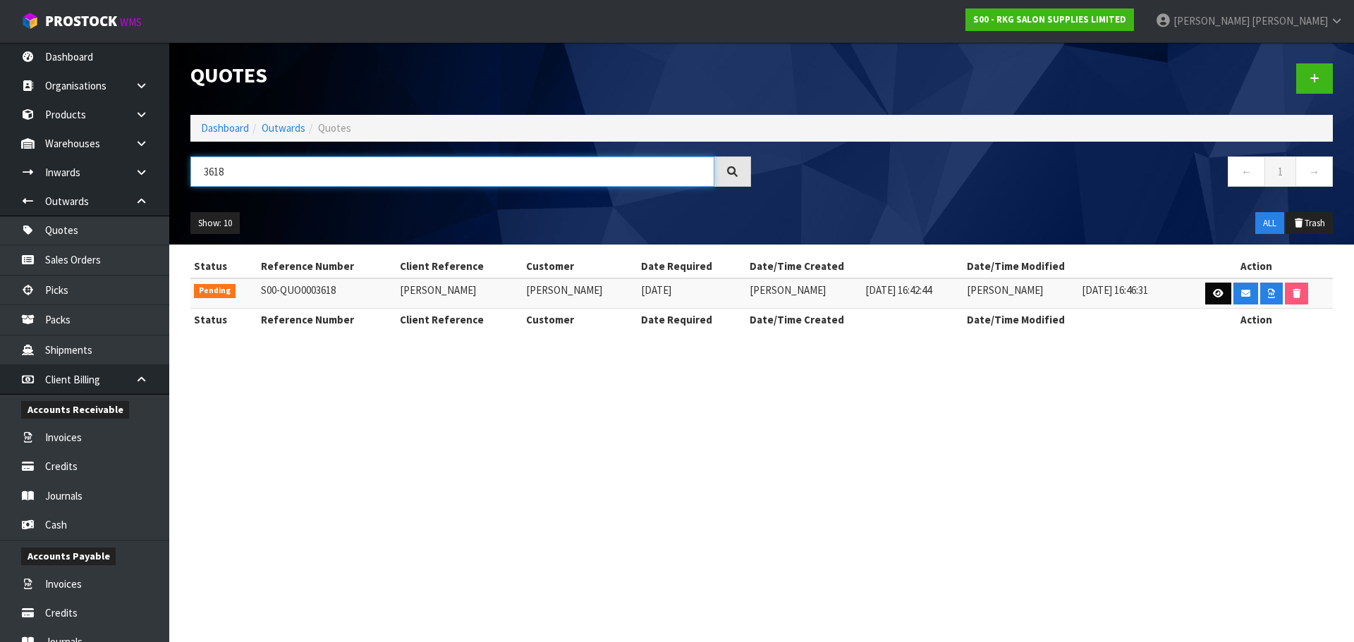
type input "3618"
click at [1223, 295] on link at bounding box center [1218, 294] width 26 height 23
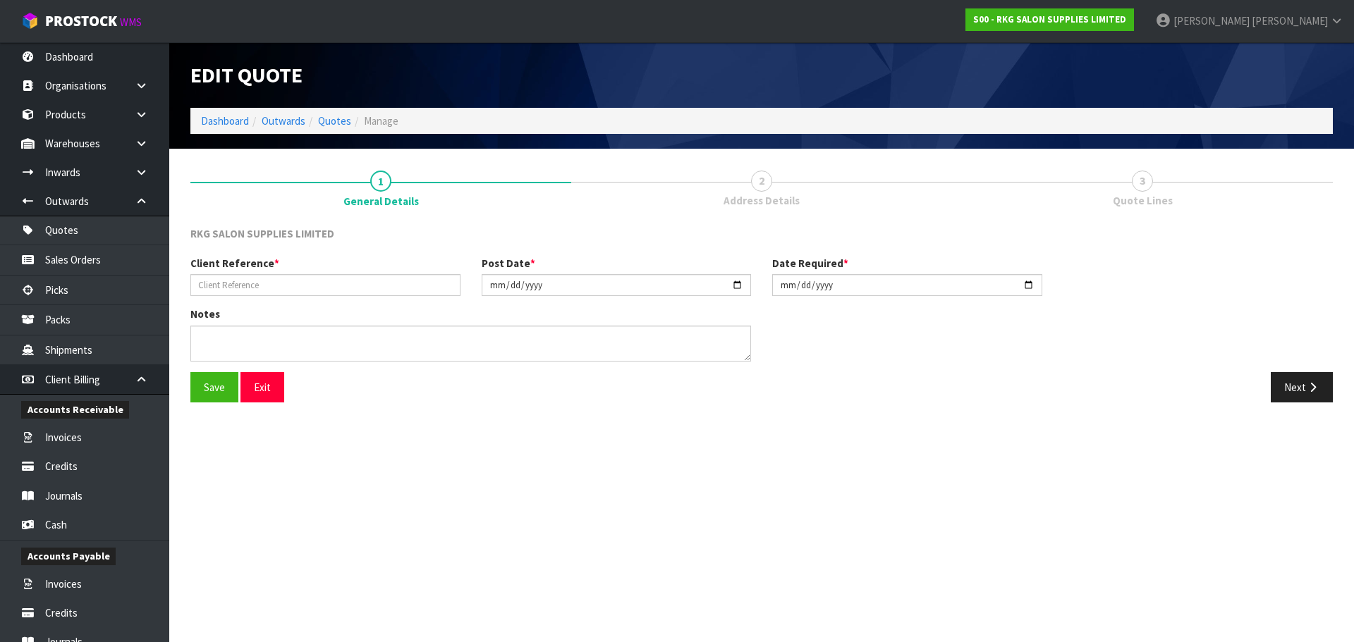
type input "ALICE SMITH"
type input "2025-09-15"
type textarea "FOR COLLECTION - MAINFREIGHT DEPOT"
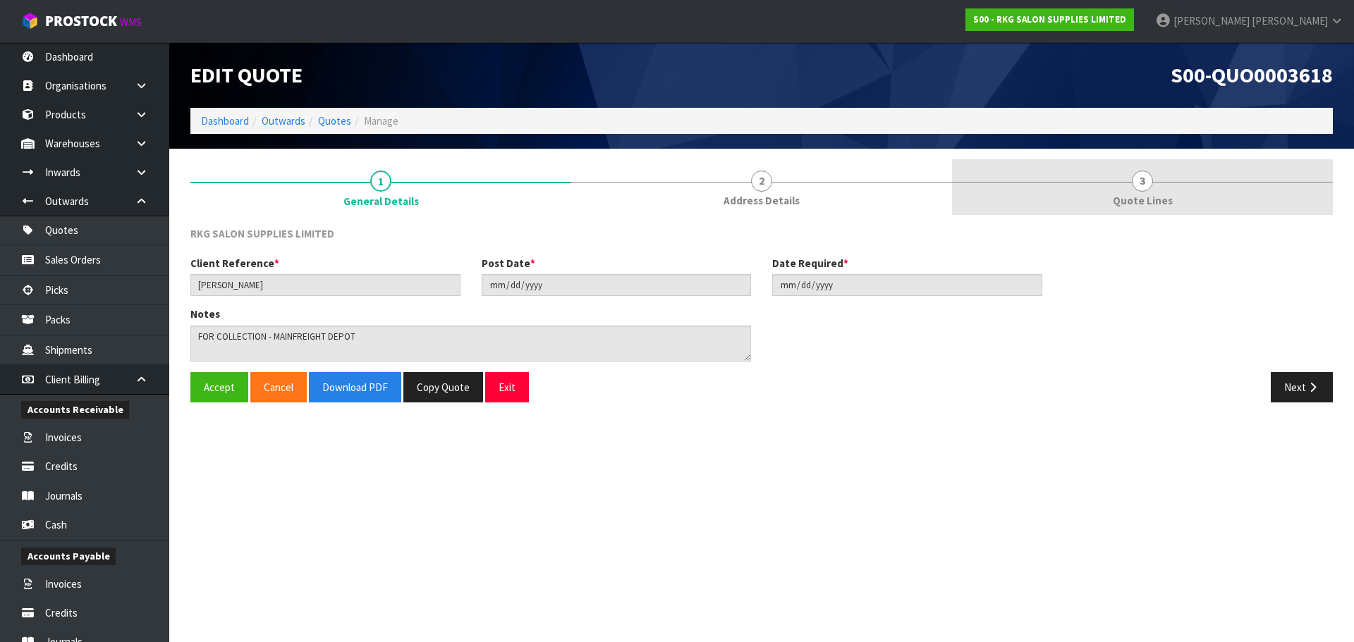
click at [1155, 185] on link "3 Quote Lines" at bounding box center [1142, 187] width 381 height 56
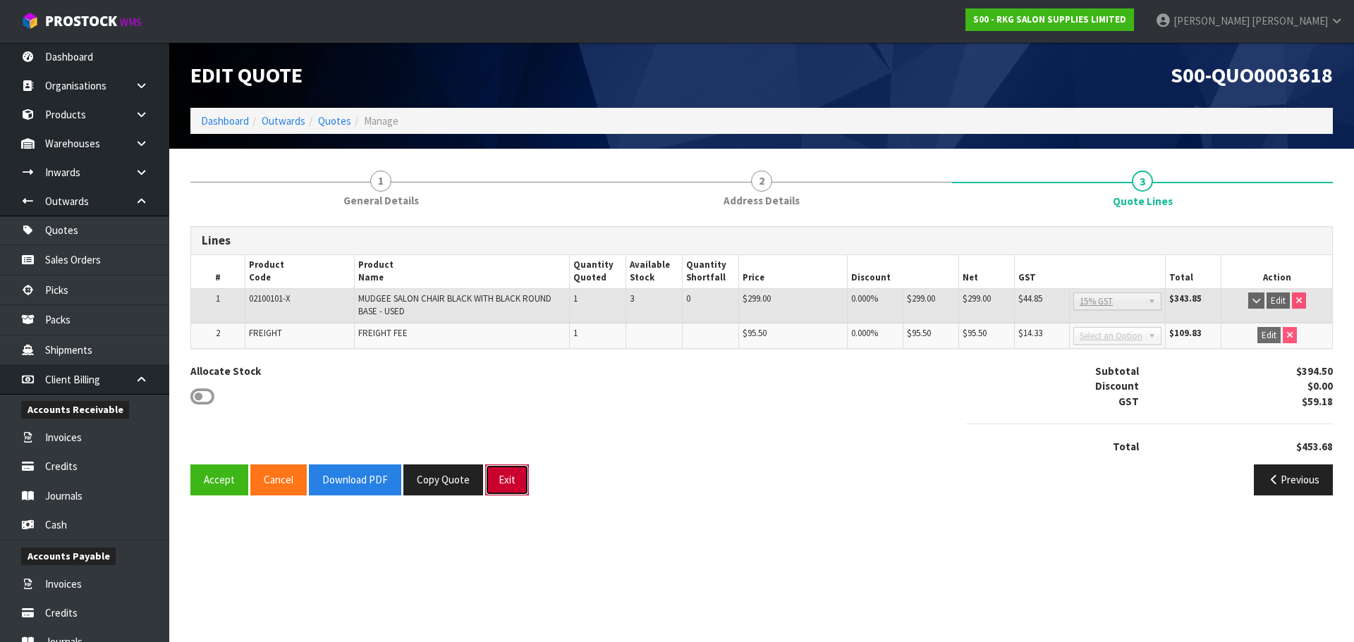
click at [509, 479] on button "Exit" at bounding box center [507, 480] width 44 height 30
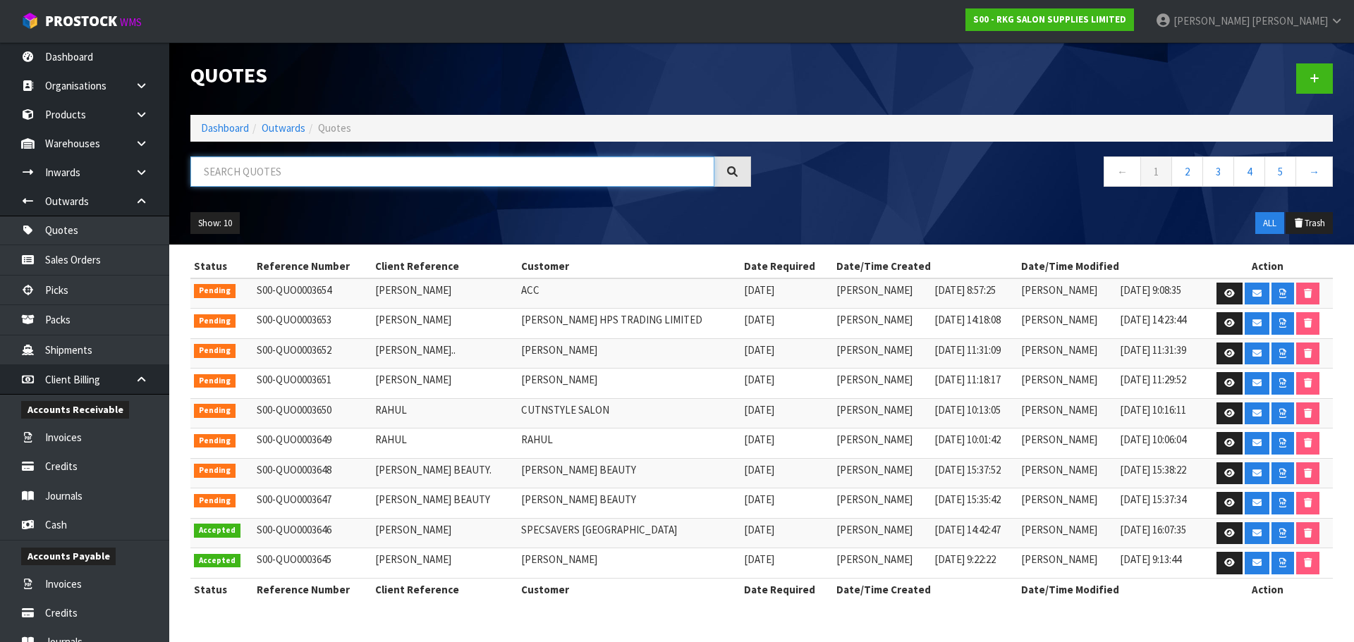
click at [239, 171] on input "text" at bounding box center [452, 172] width 524 height 30
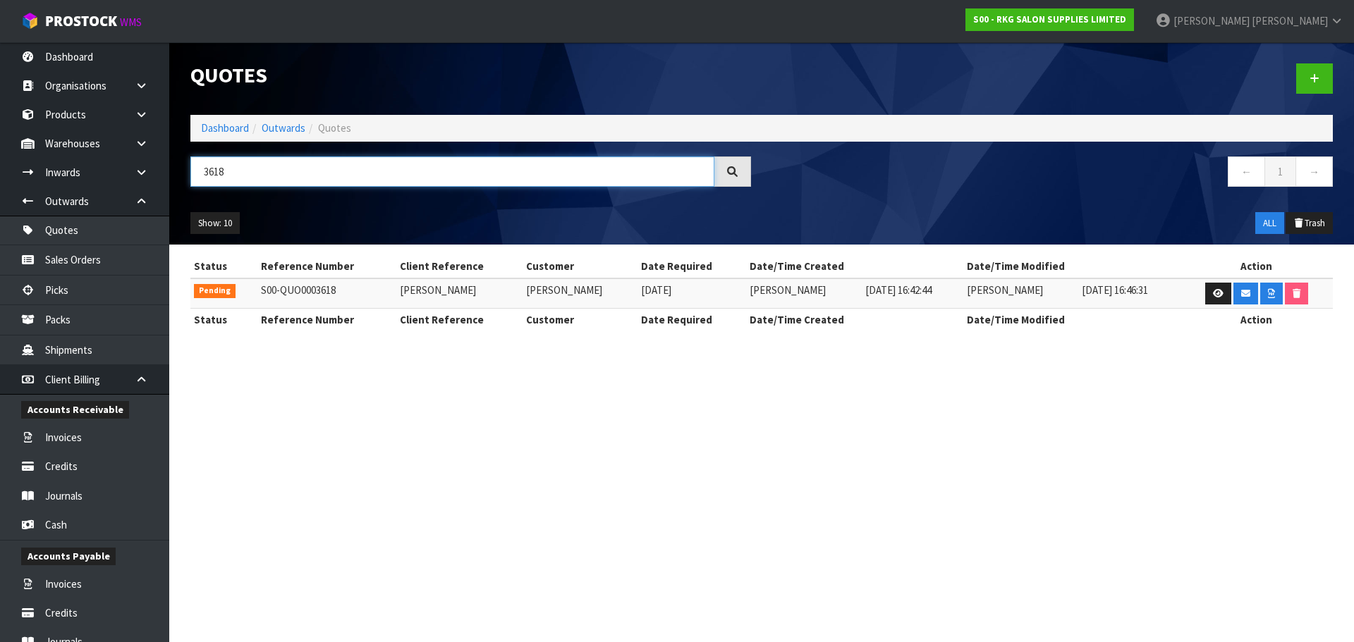
drag, startPoint x: 240, startPoint y: 174, endPoint x: 203, endPoint y: 178, distance: 36.9
click at [203, 178] on input "3618" at bounding box center [452, 172] width 524 height 30
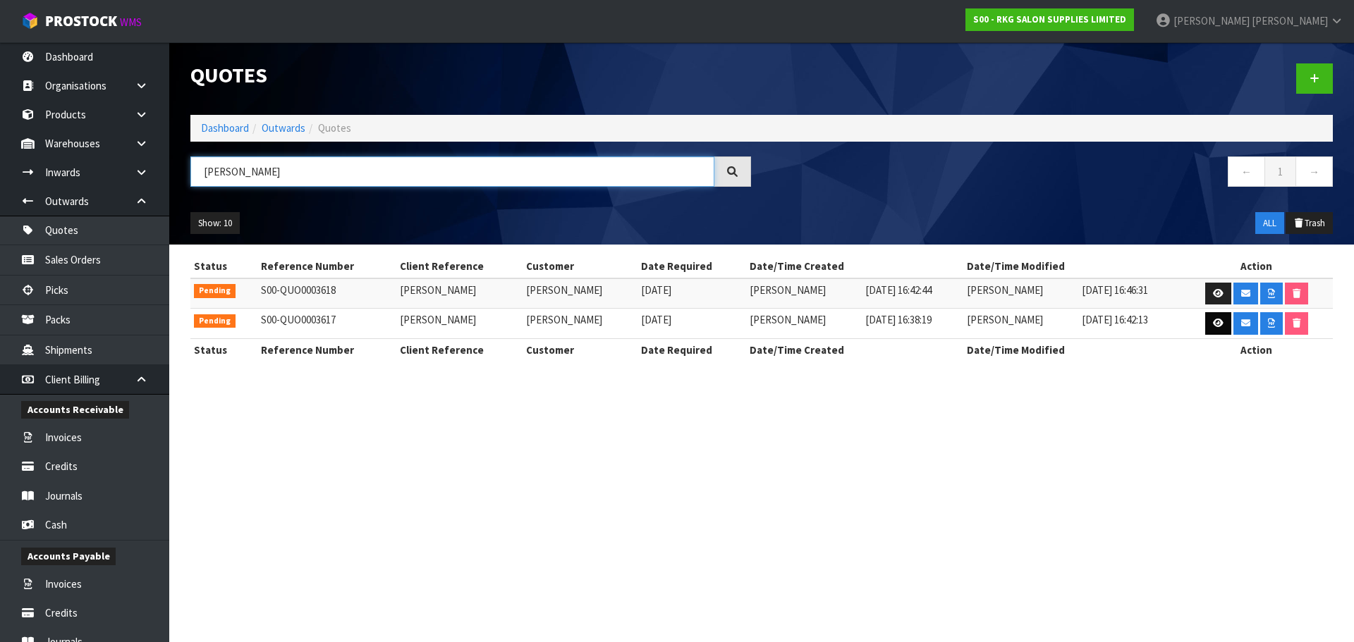
type input "ALICE SMITH"
click at [1209, 326] on link at bounding box center [1218, 323] width 26 height 23
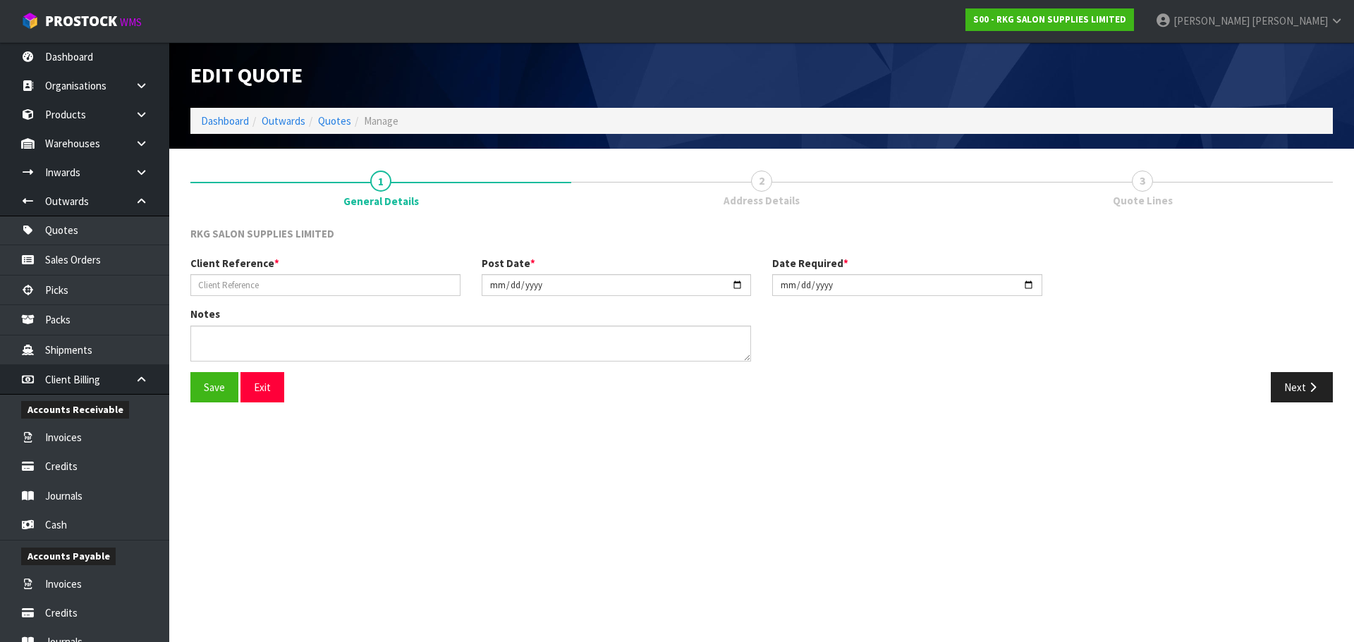
type input "ALICE SMITH"
type input "2025-09-15"
type textarea "RURAL DELIVERY ADDRESS"
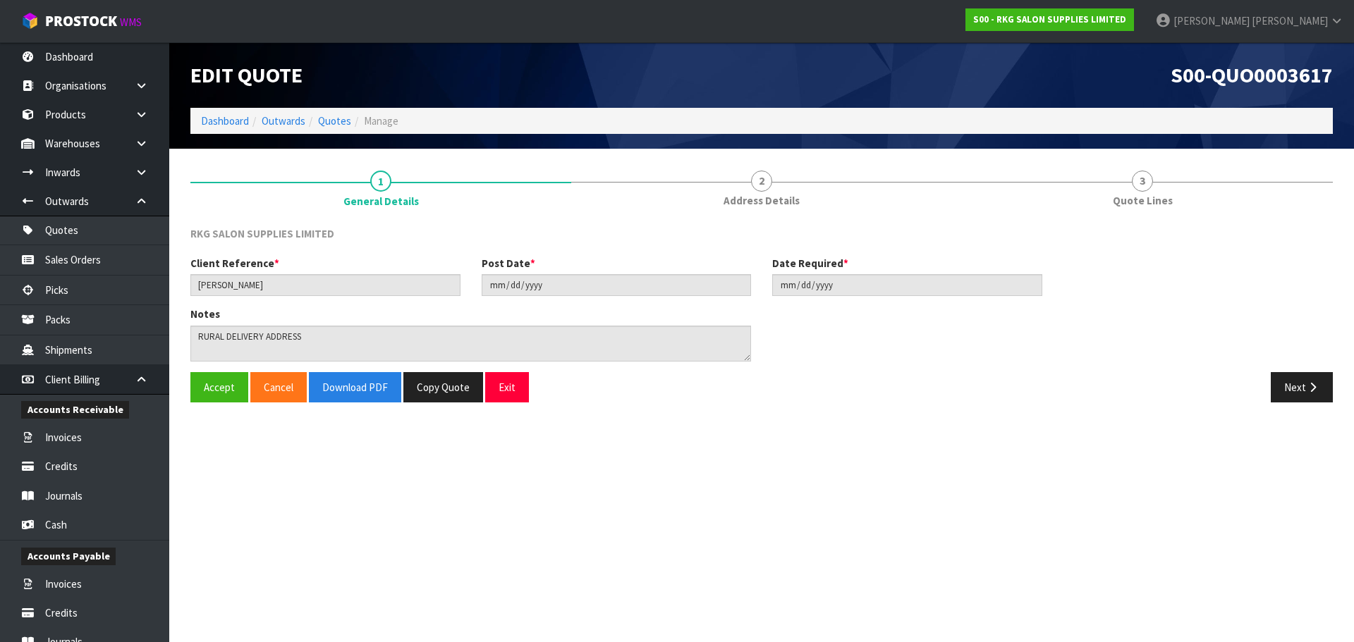
click at [760, 180] on span "2" at bounding box center [761, 181] width 21 height 21
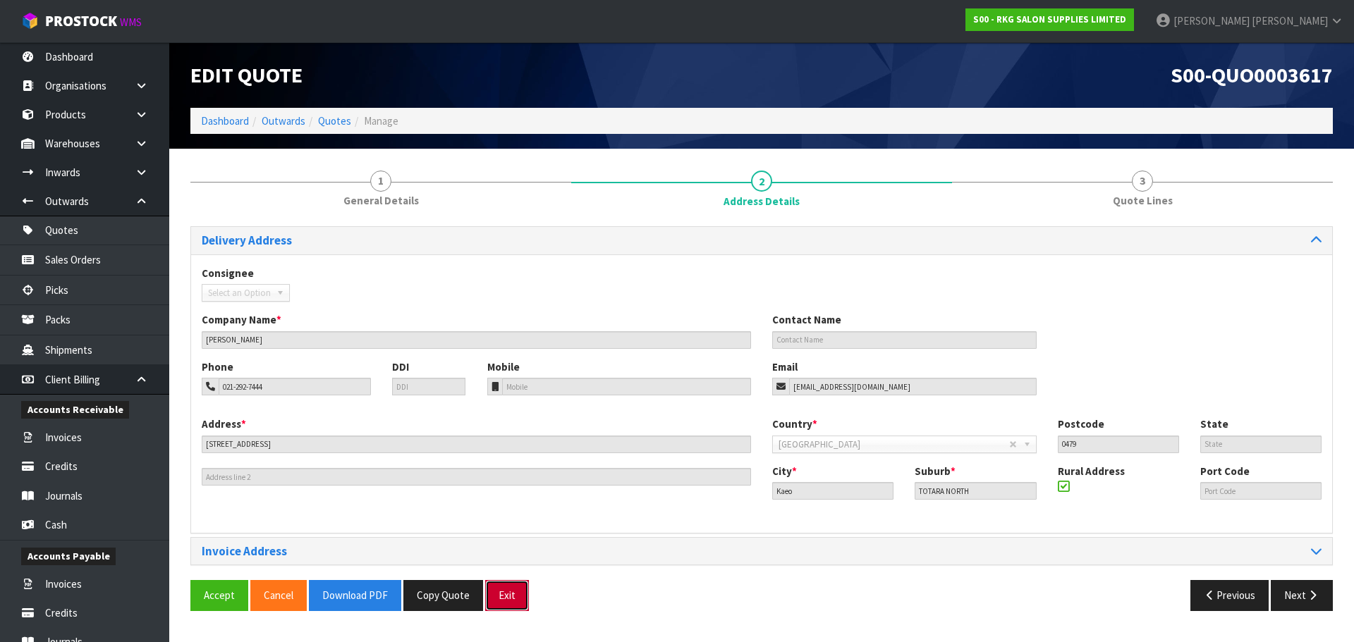
click at [501, 595] on button "Exit" at bounding box center [507, 595] width 44 height 30
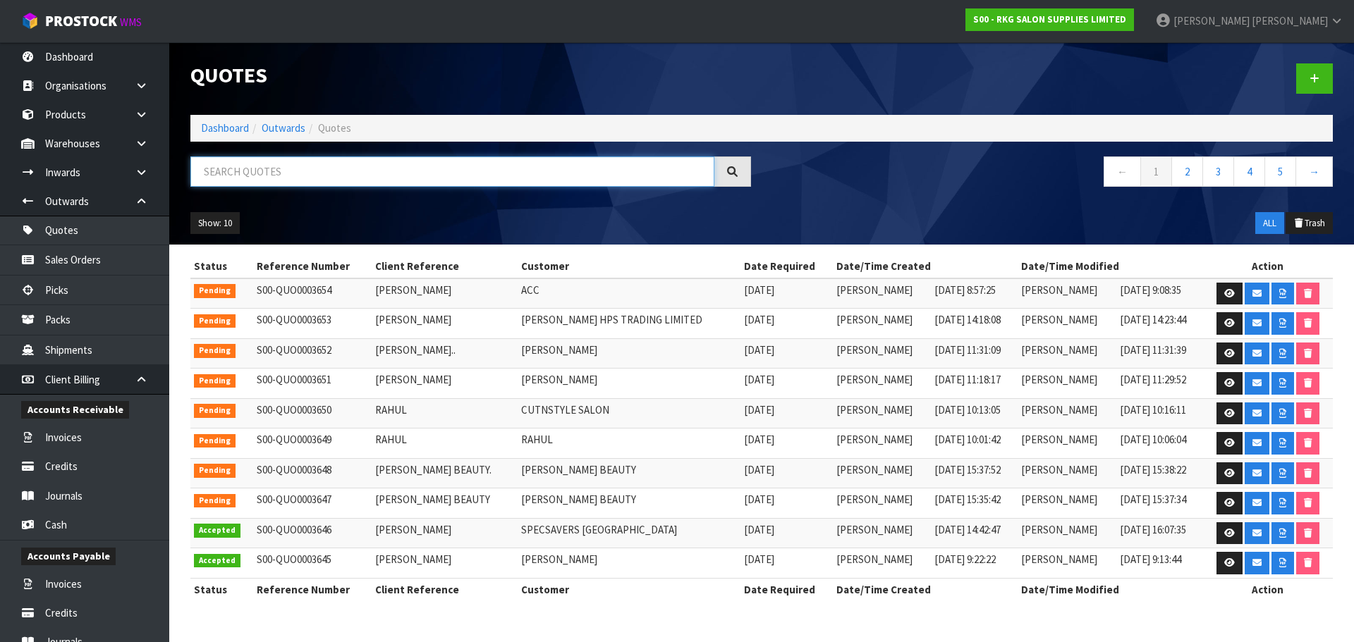
click at [297, 174] on input "text" at bounding box center [452, 172] width 524 height 30
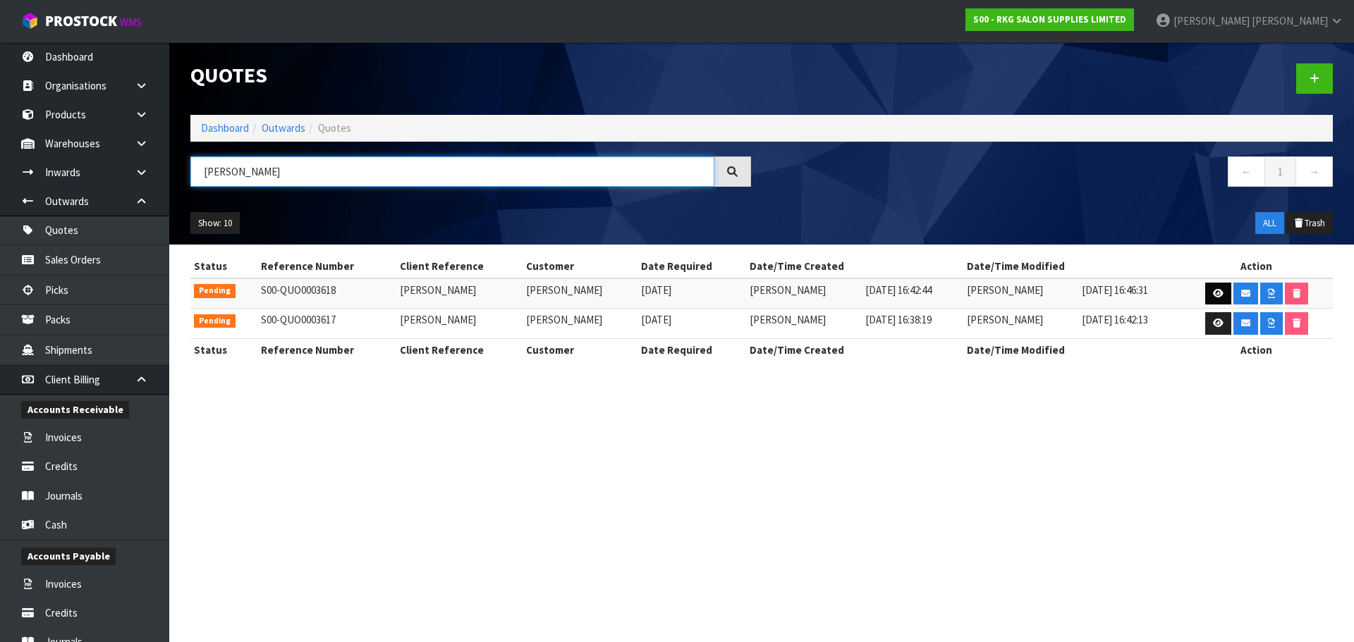
type input "ALICE SMITH"
click at [1217, 295] on icon at bounding box center [1218, 293] width 11 height 9
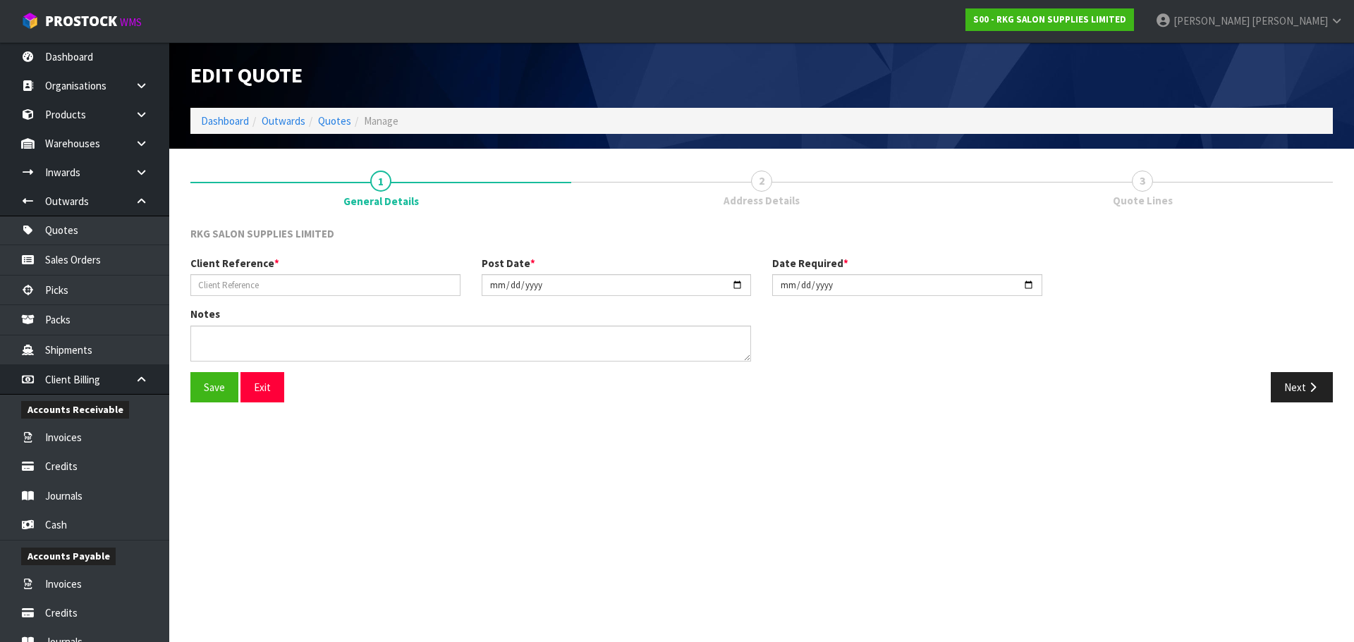
type input "ALICE SMITH"
type input "2025-09-15"
type textarea "FOR COLLECTION - MAINFREIGHT DEPOT"
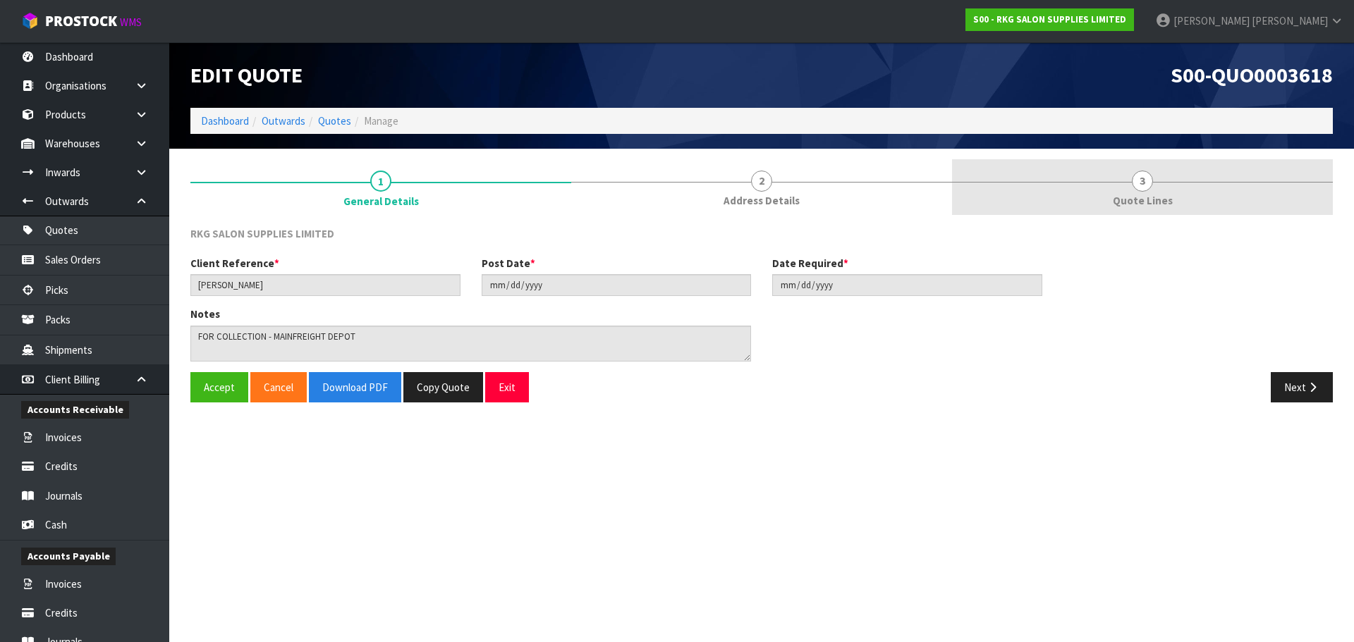
click at [1142, 171] on span "3" at bounding box center [1142, 181] width 21 height 21
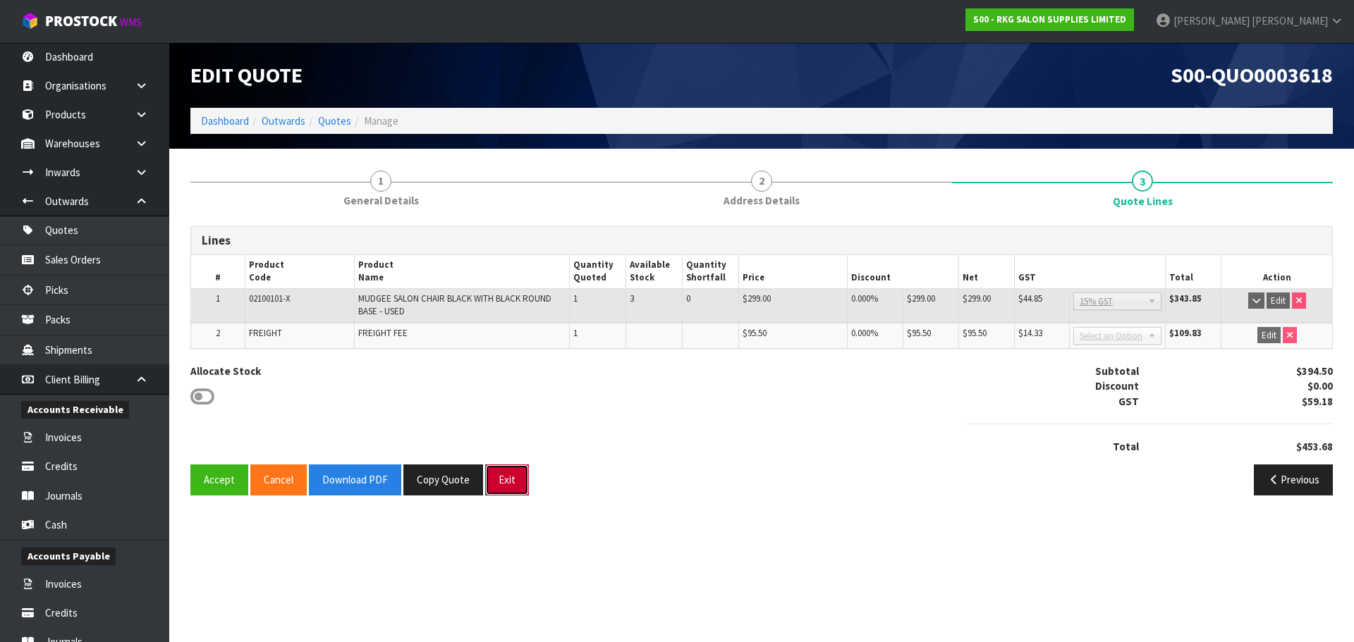
click at [503, 487] on button "Exit" at bounding box center [507, 480] width 44 height 30
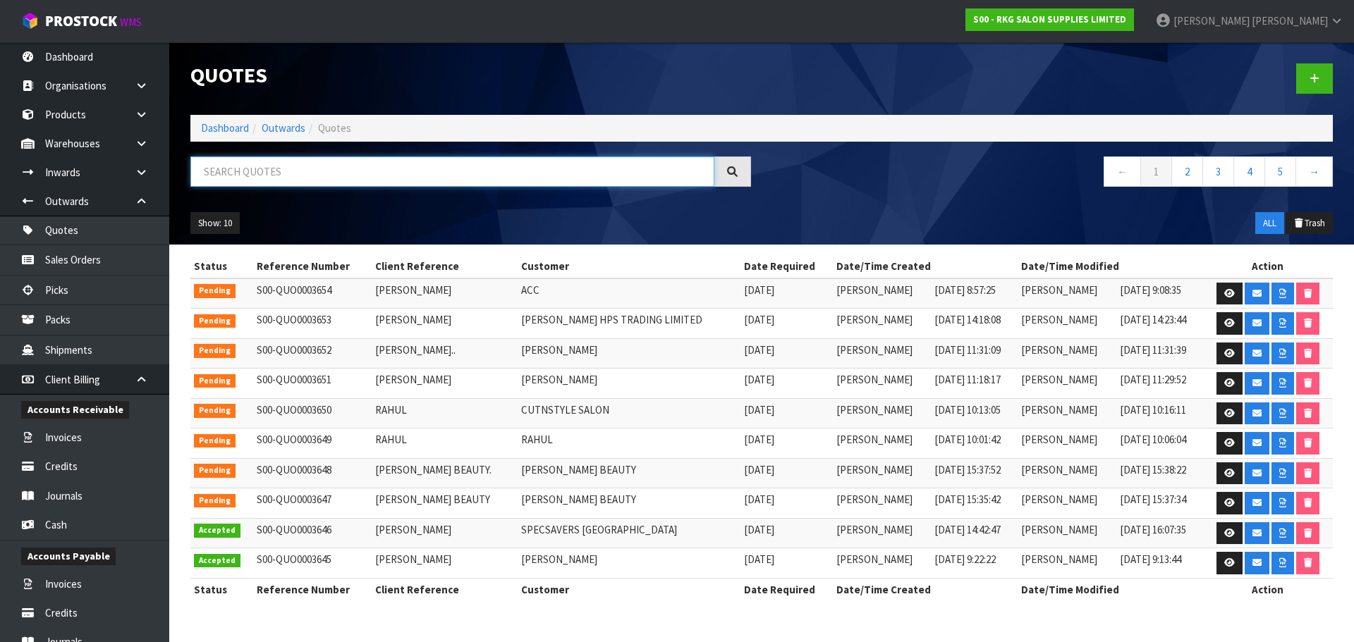
click at [257, 175] on input "text" at bounding box center [452, 172] width 524 height 30
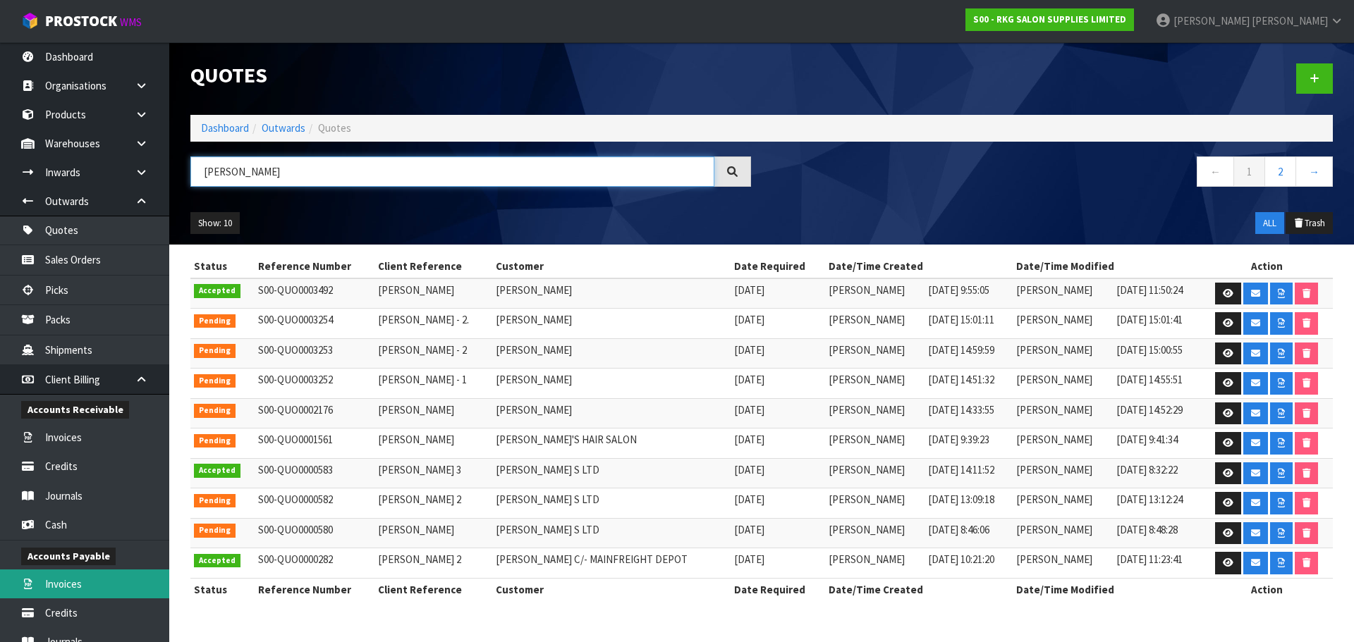
type input "ANDREW"
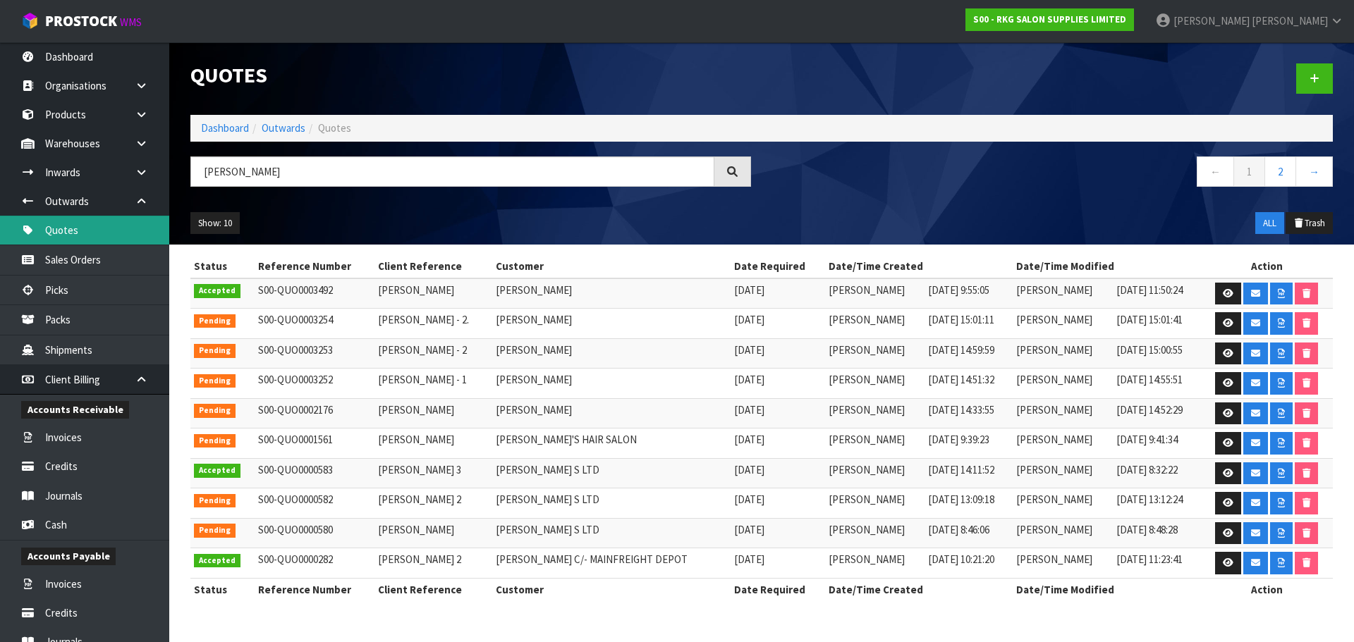
click at [73, 236] on link "Quotes" at bounding box center [84, 230] width 169 height 29
click at [1230, 293] on icon at bounding box center [1228, 293] width 11 height 9
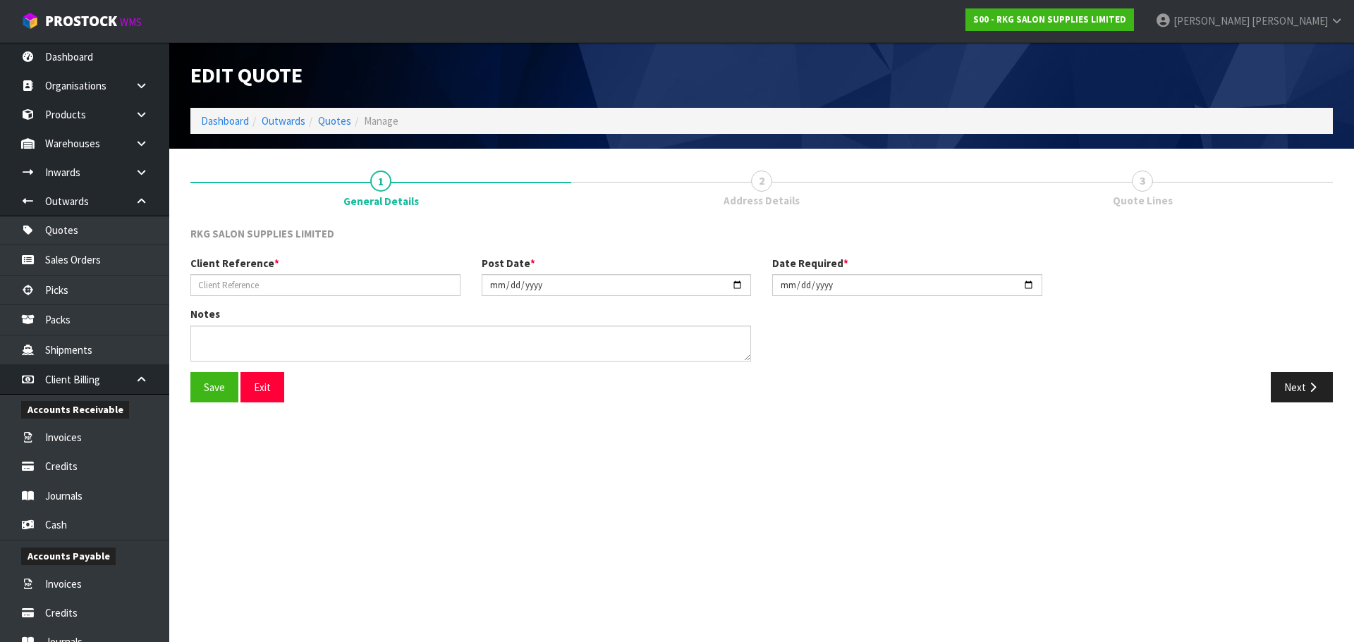
type input "ANDREW PARK"
type input "2025-08-18"
type textarea "FOR PICK UP"
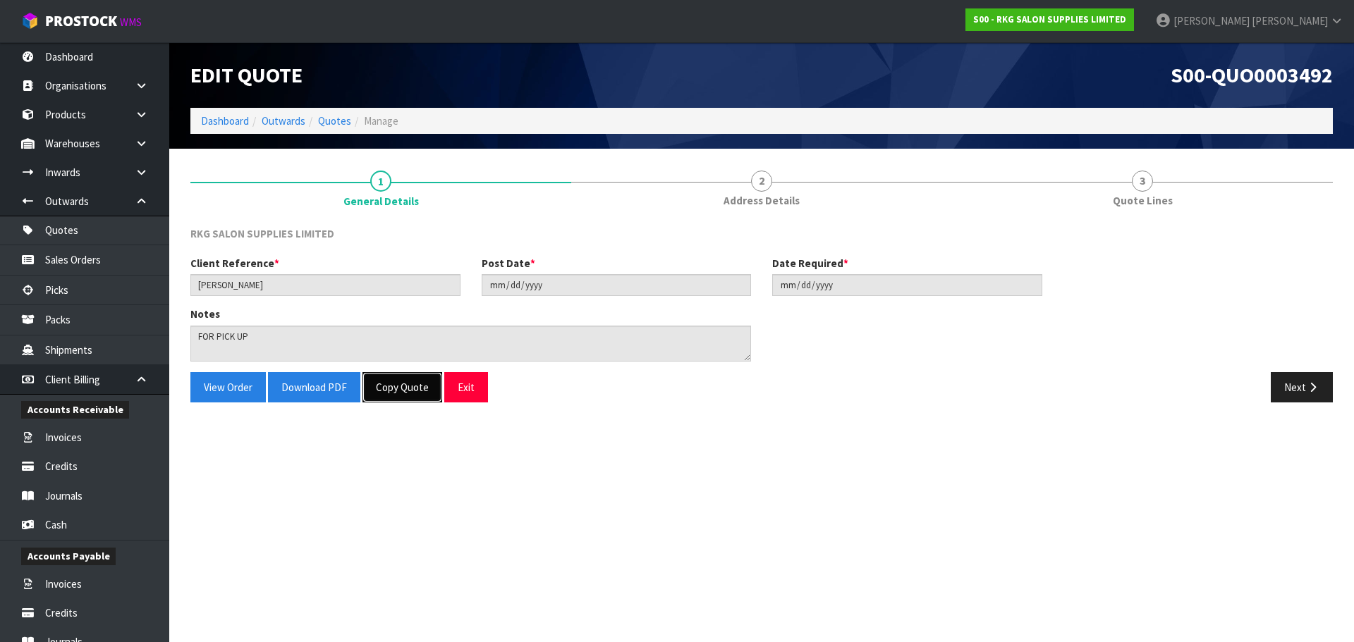
click at [408, 386] on button "Copy Quote" at bounding box center [402, 387] width 80 height 30
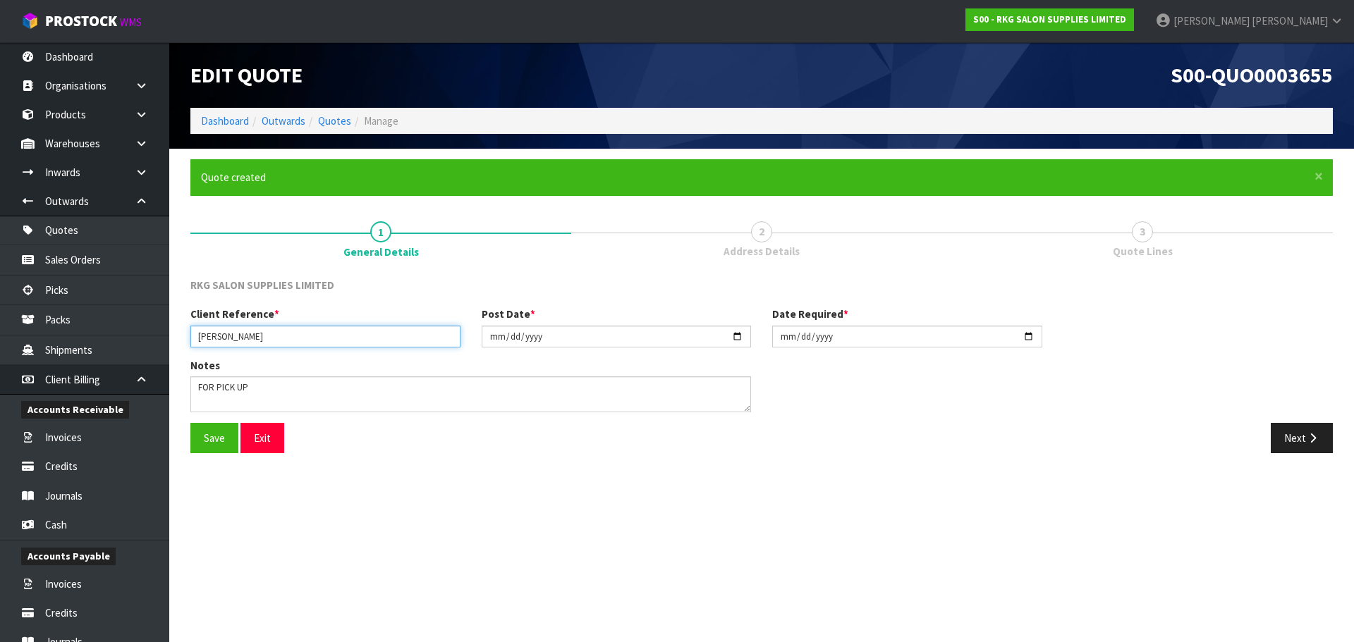
click at [294, 338] on input "ANDREW PARK" at bounding box center [325, 337] width 270 height 22
drag, startPoint x: 257, startPoint y: 391, endPoint x: 180, endPoint y: 389, distance: 77.6
click at [180, 389] on div "Notes" at bounding box center [471, 390] width 582 height 65
click at [737, 335] on input "2025-08-18" at bounding box center [617, 337] width 270 height 22
type input "2025-09-23"
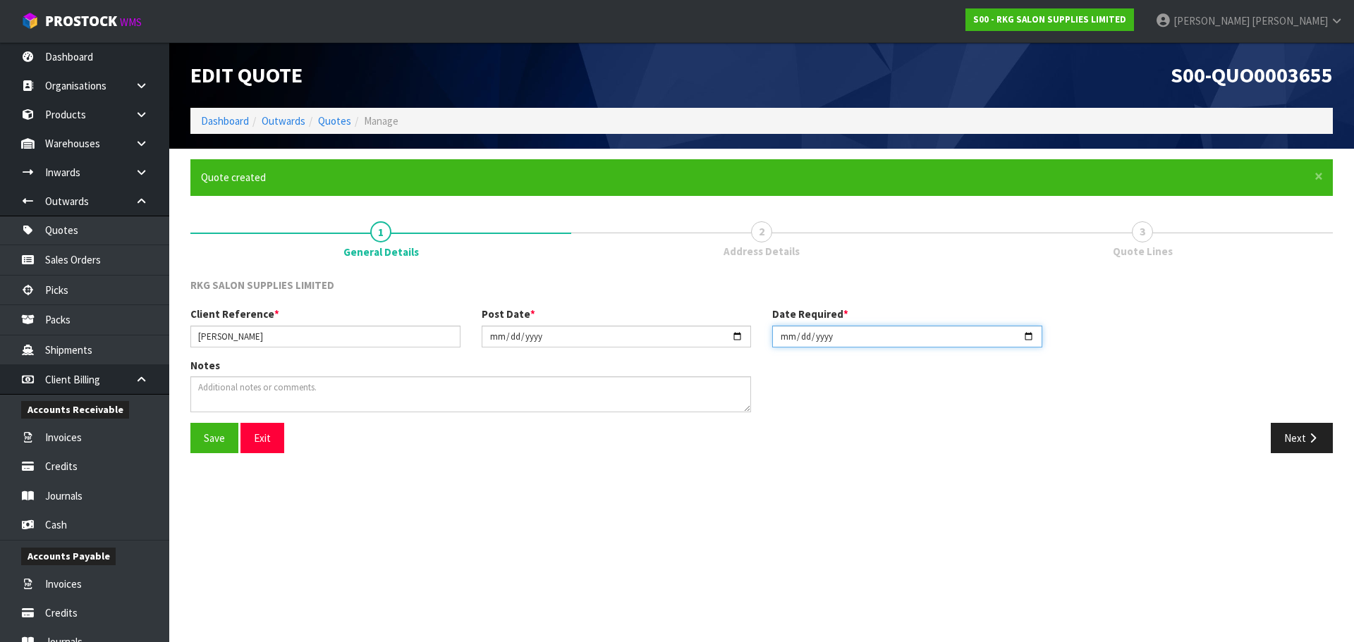
click at [1024, 337] on input "2025-08-18" at bounding box center [907, 337] width 270 height 22
type input "2025-09-23"
click at [275, 339] on input "ANDREW PARK" at bounding box center [325, 337] width 270 height 22
type input "ANDREW PARK."
click at [206, 434] on button "Save" at bounding box center [214, 438] width 48 height 30
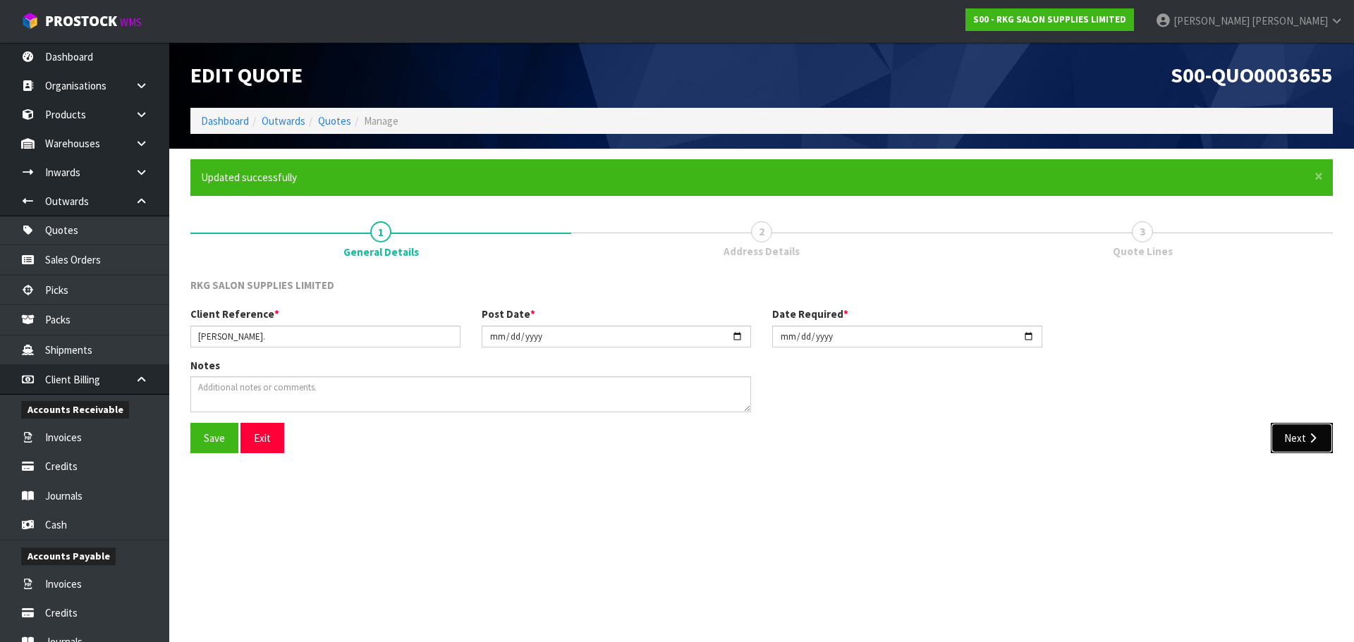
click at [1289, 438] on button "Next" at bounding box center [1301, 438] width 62 height 30
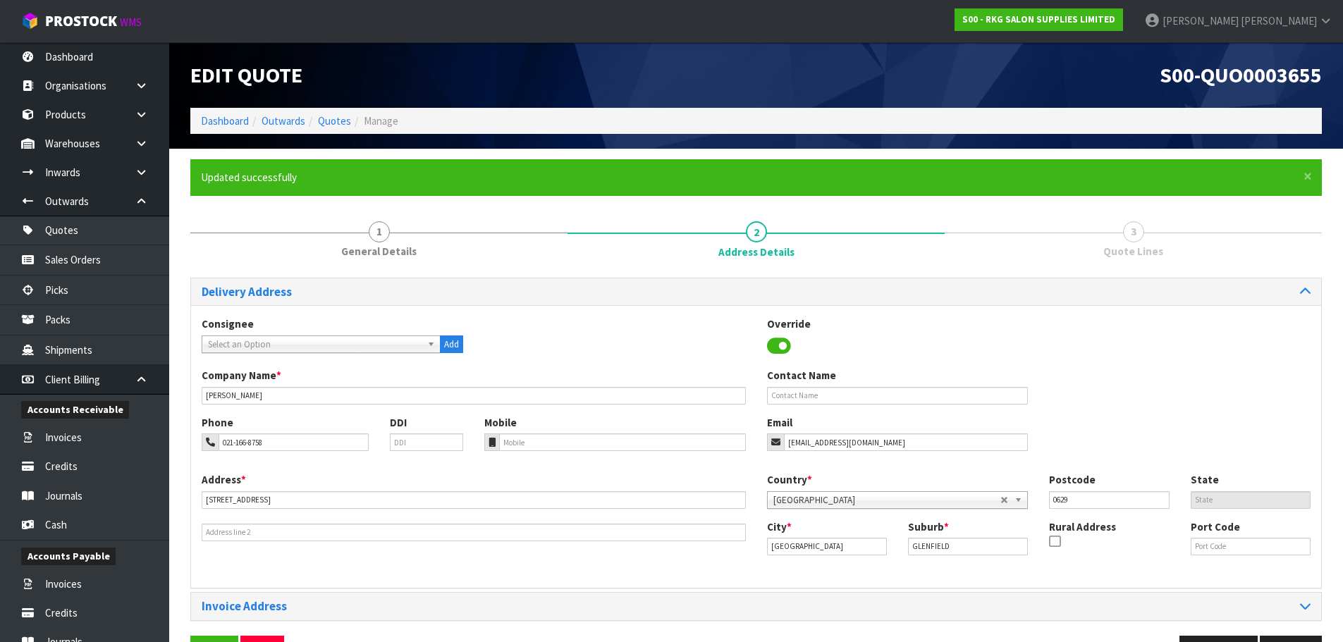
scroll to position [46, 0]
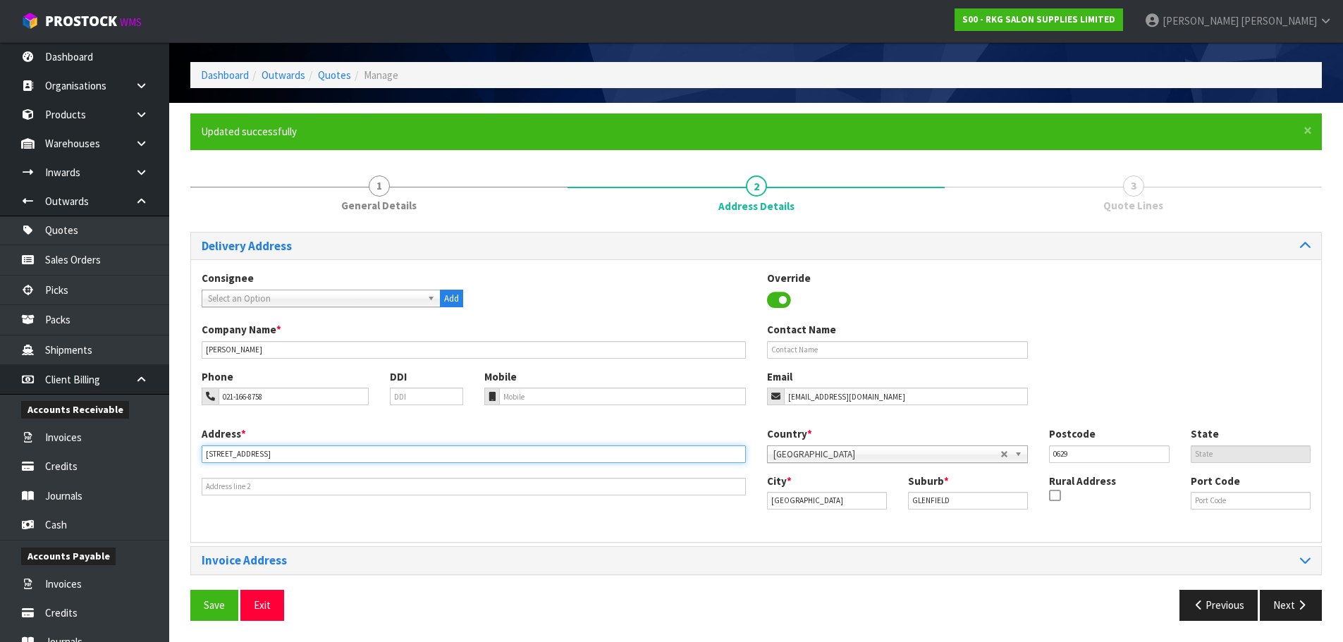
drag, startPoint x: 297, startPoint y: 455, endPoint x: 191, endPoint y: 455, distance: 105.8
click at [191, 455] on div "Address * 567D GLENFIELD RD" at bounding box center [473, 461] width 565 height 69
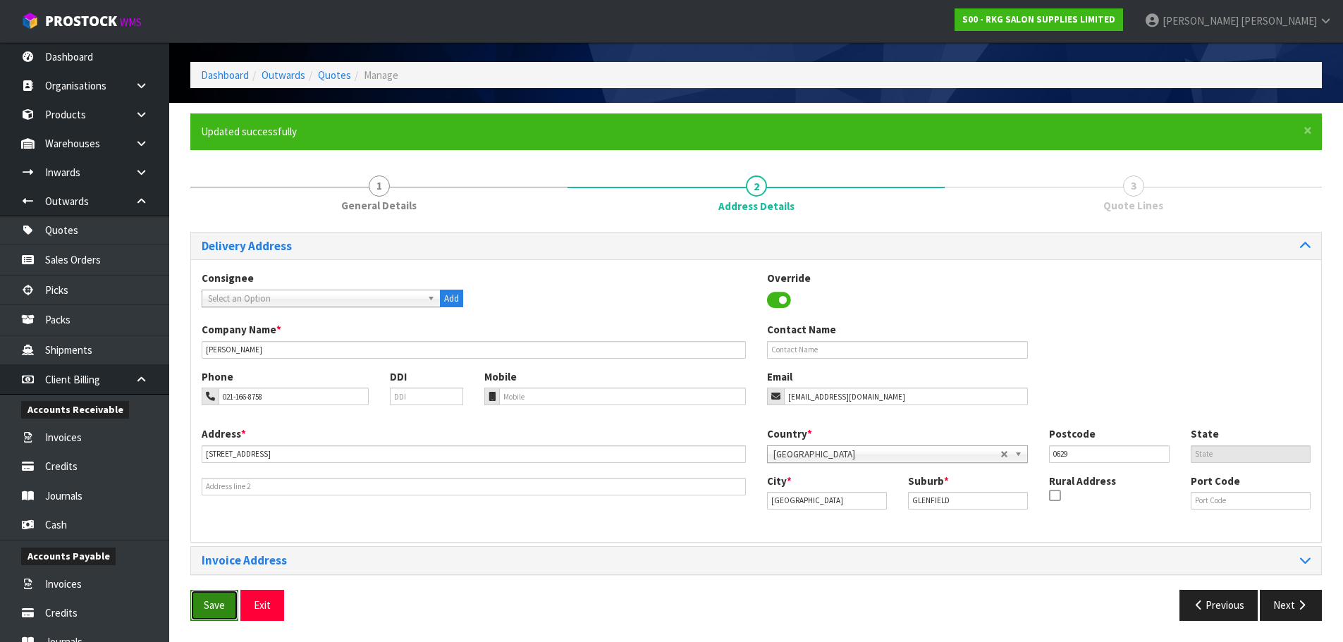
click at [209, 603] on button "Save" at bounding box center [214, 605] width 48 height 30
click at [1301, 606] on icon "button" at bounding box center [1301, 605] width 13 height 11
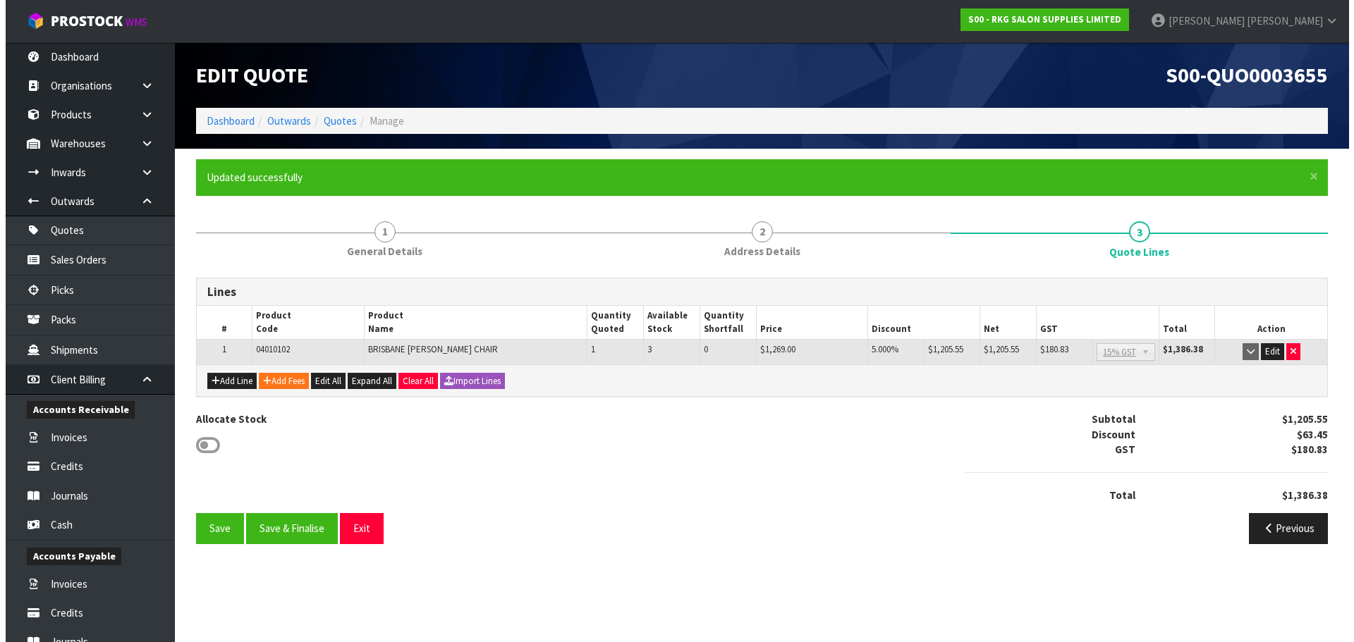
scroll to position [0, 0]
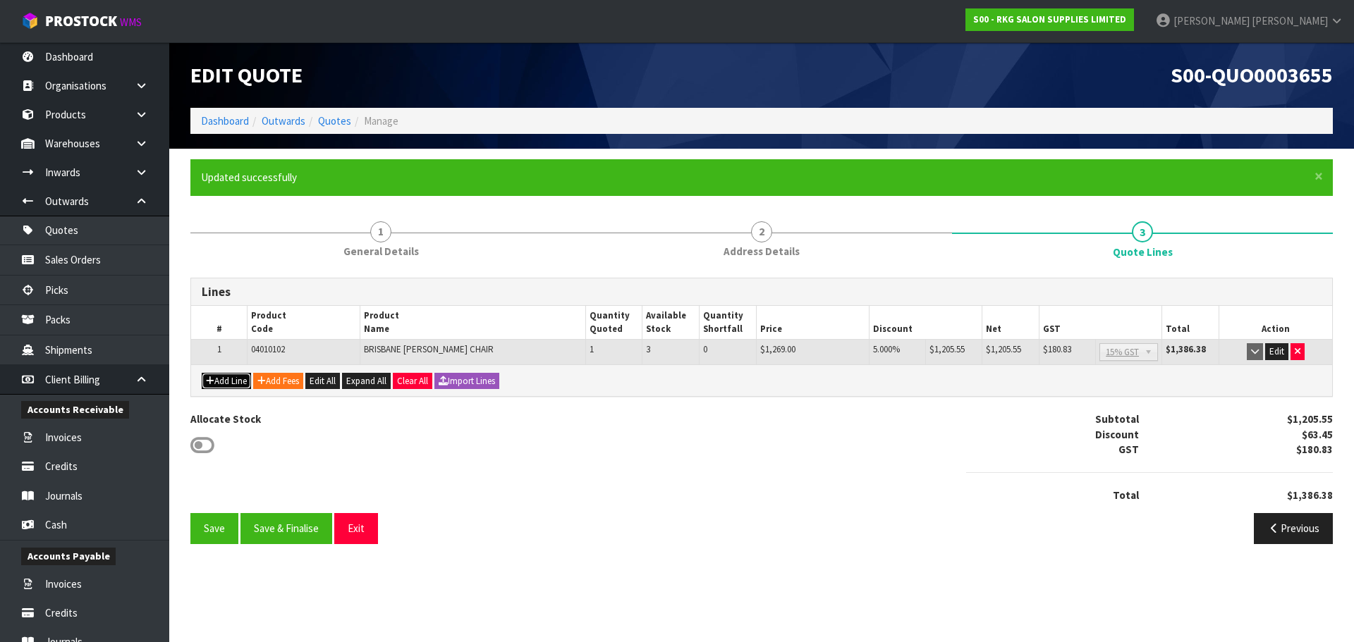
click at [233, 380] on button "Add Line" at bounding box center [226, 381] width 49 height 17
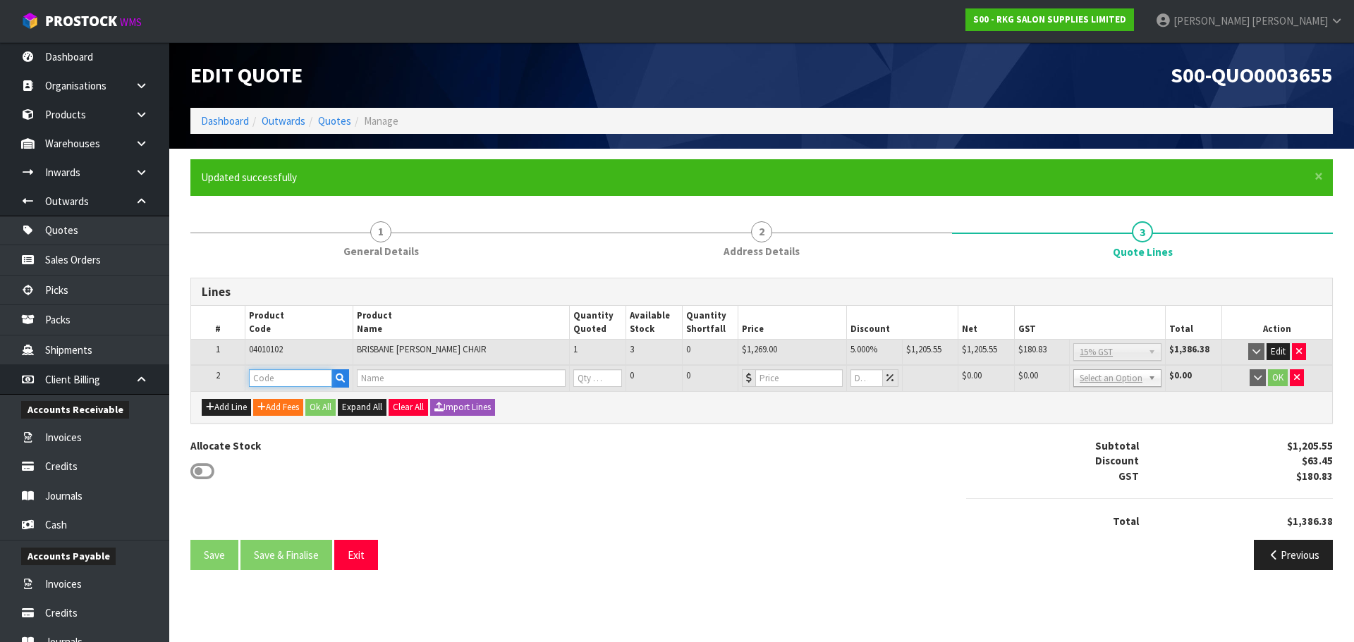
click at [263, 375] on input "text" at bounding box center [291, 378] width 84 height 18
type input "001501"
click at [283, 400] on strong "001501" at bounding box center [281, 402] width 34 height 13
type input "00150101"
type input "ANTI FATIGUE MAT - SQUARE/THICKER FOR ROUND & 5 STAR BASES"
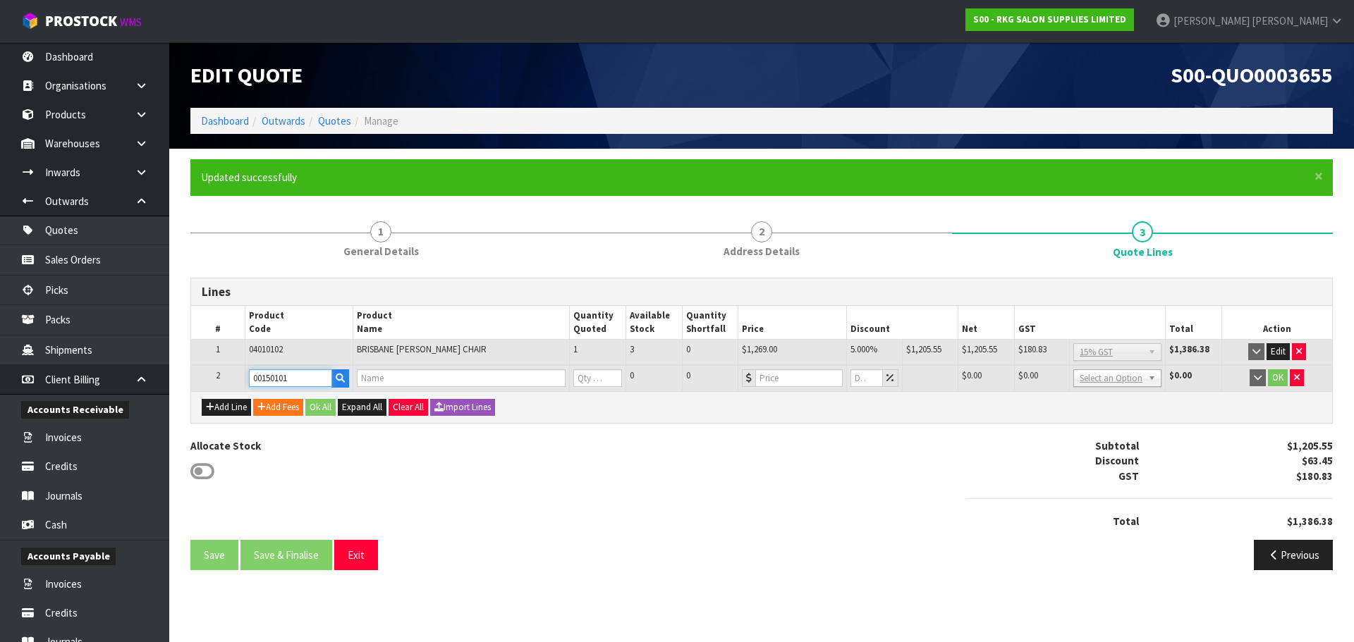
type input "0"
type input "159"
type input "0"
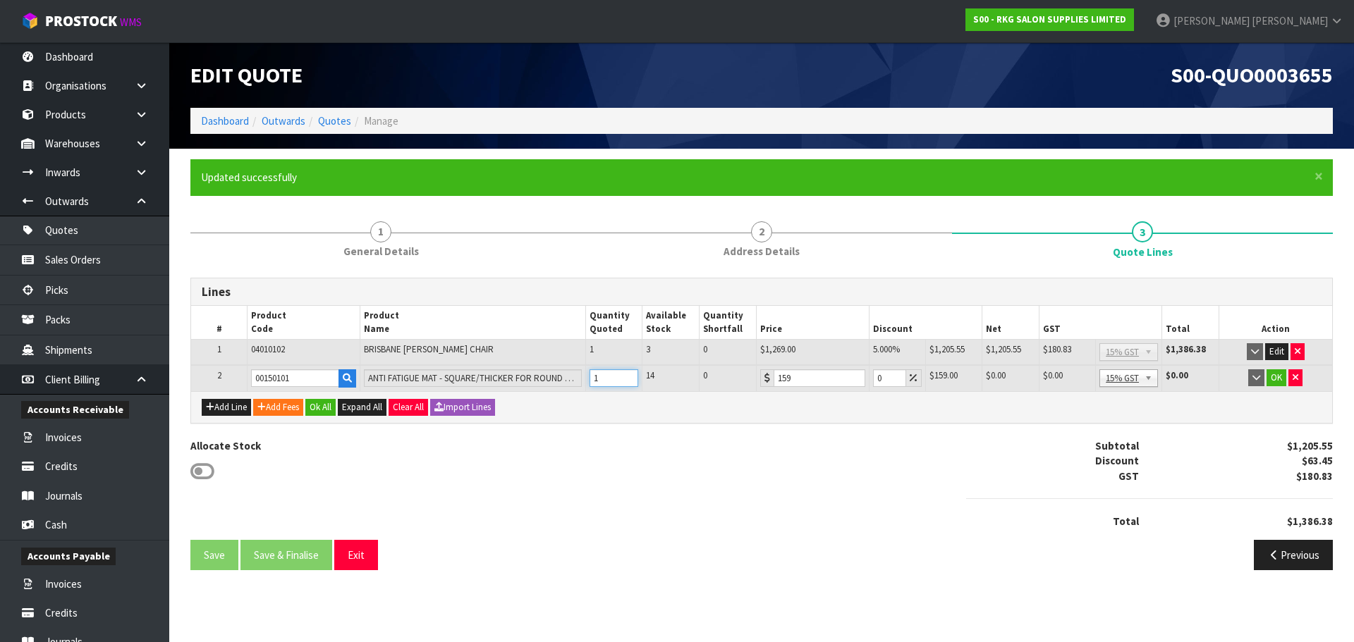
type input "1"
click at [630, 374] on input "1" at bounding box center [613, 378] width 49 height 18
drag, startPoint x: 883, startPoint y: 379, endPoint x: 874, endPoint y: 379, distance: 9.2
click at [874, 379] on input "0" at bounding box center [889, 378] width 33 height 18
type input "5"
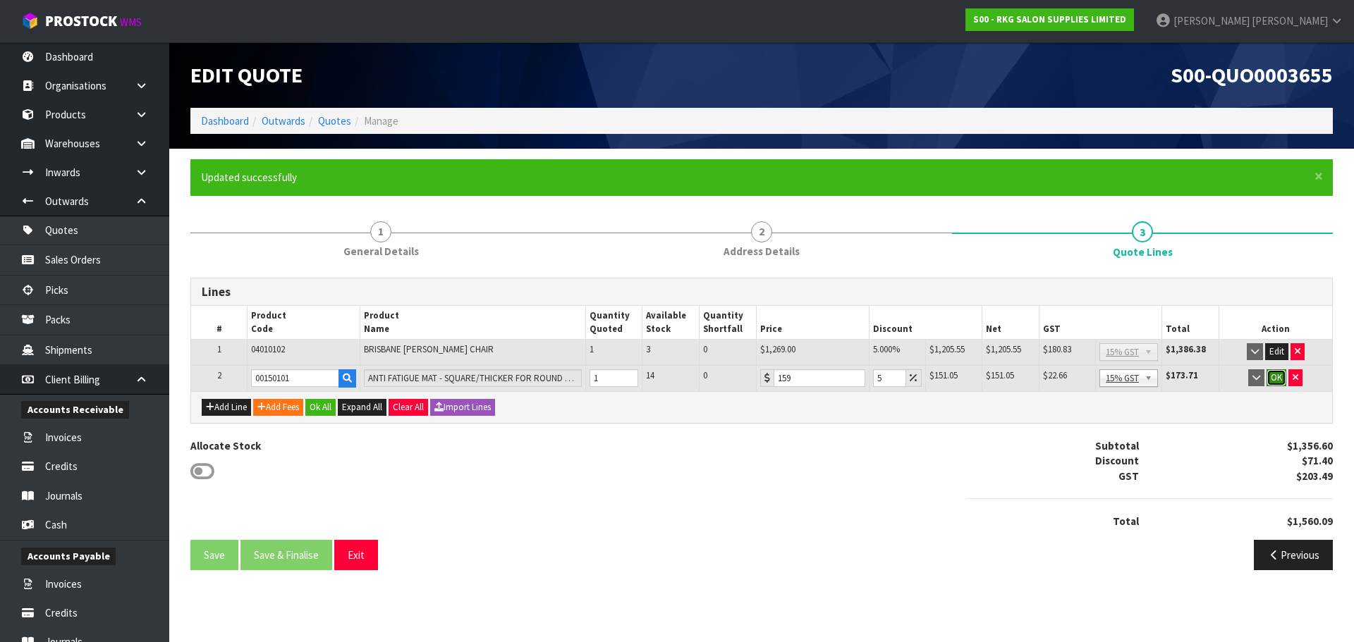
click at [1277, 375] on button "OK" at bounding box center [1276, 377] width 20 height 17
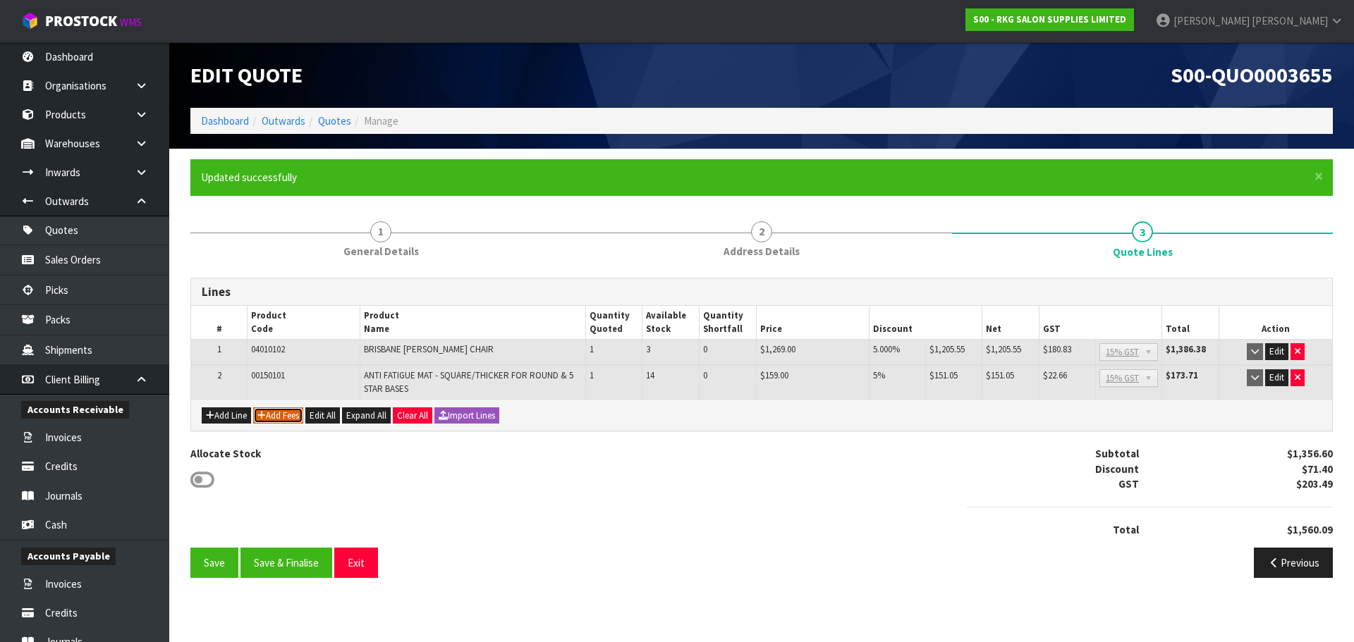
click at [285, 419] on button "Add Fees" at bounding box center [278, 416] width 50 height 17
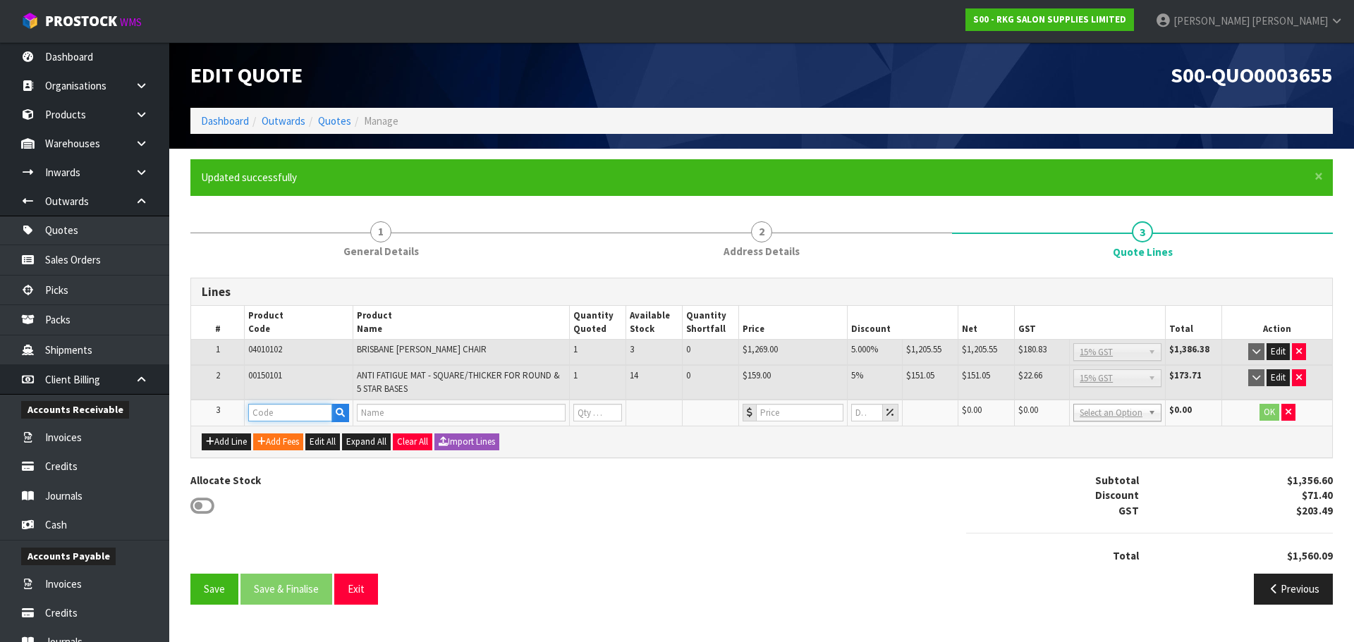
click at [278, 418] on input "text" at bounding box center [290, 413] width 84 height 18
type input "FRE"
click at [278, 436] on strong "FRE" at bounding box center [272, 436] width 18 height 13
type input "FREIGHT"
type input "FREIGHT FEE"
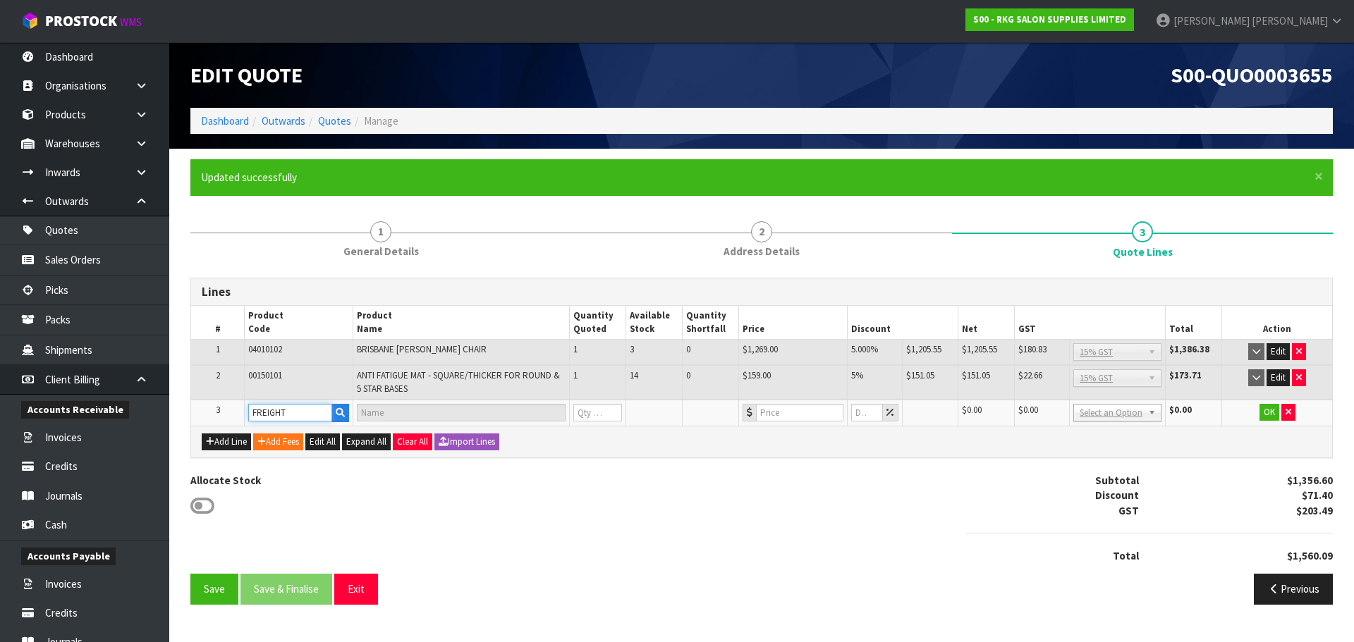
type input "1"
type input "0"
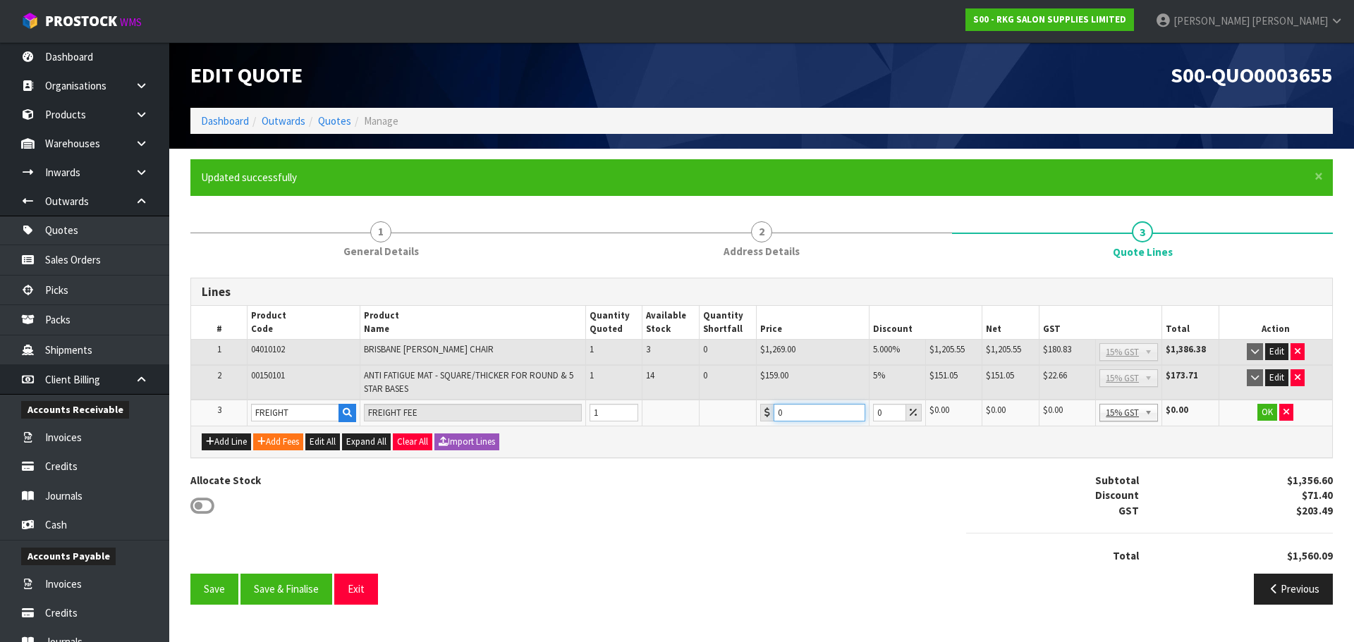
drag, startPoint x: 788, startPoint y: 414, endPoint x: 774, endPoint y: 415, distance: 14.2
click at [774, 415] on input "0" at bounding box center [819, 413] width 92 height 18
type input "124.50"
click at [1261, 410] on button "OK" at bounding box center [1267, 412] width 20 height 17
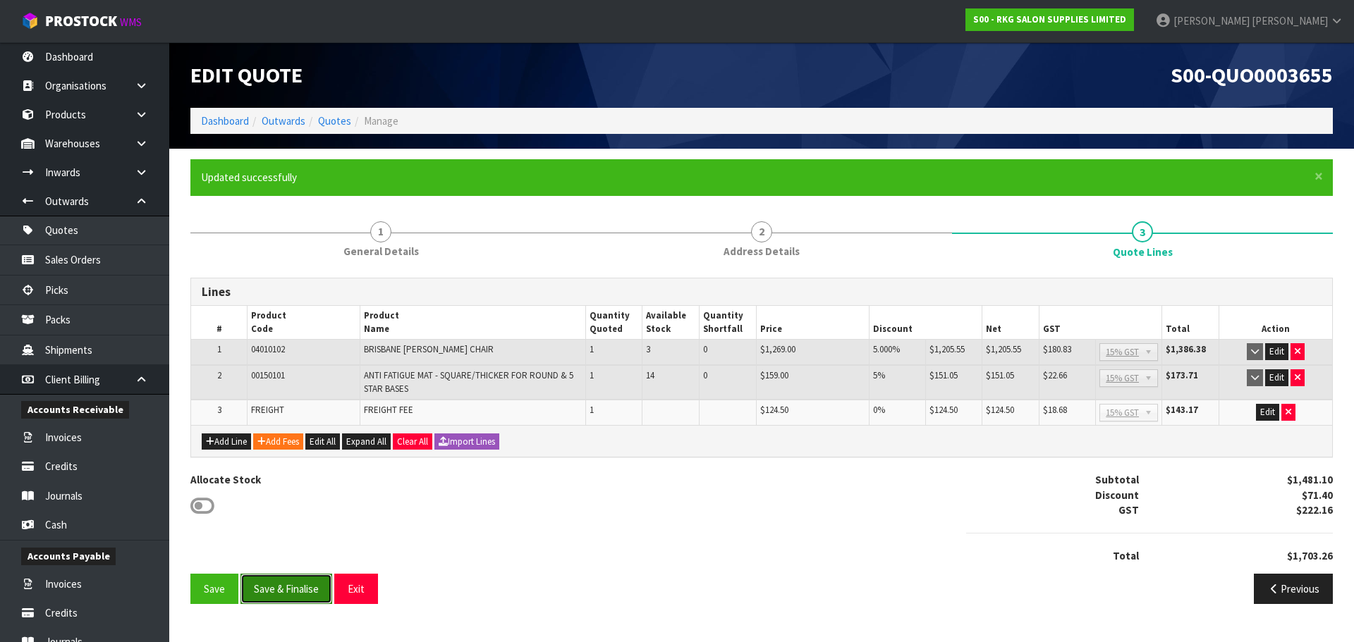
click at [297, 587] on button "Save & Finalise" at bounding box center [286, 589] width 92 height 30
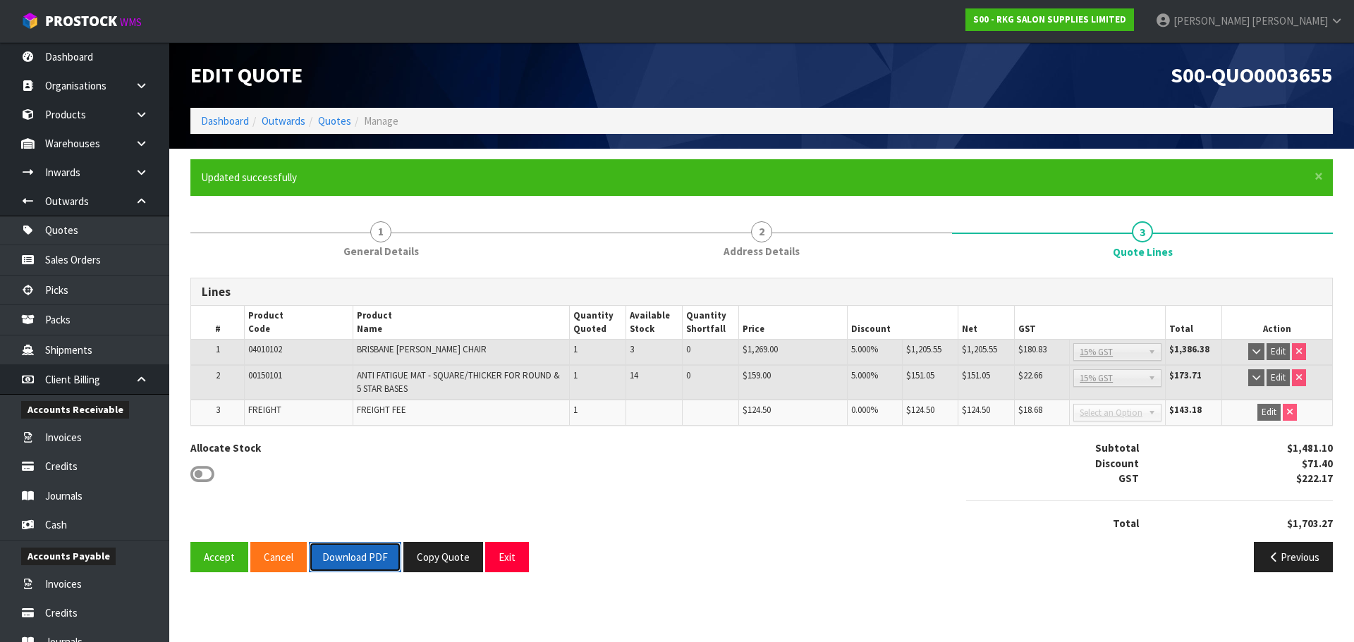
click at [343, 558] on button "Download PDF" at bounding box center [355, 557] width 92 height 30
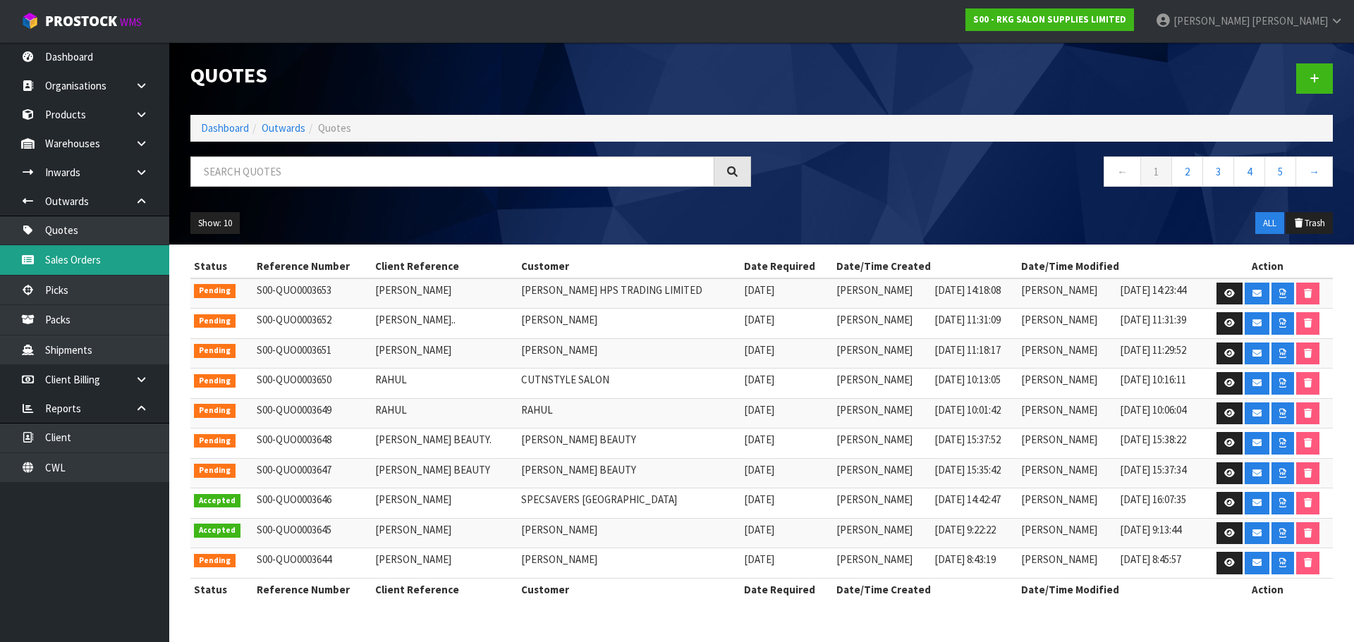
click at [112, 260] on link "Sales Orders" at bounding box center [84, 259] width 169 height 29
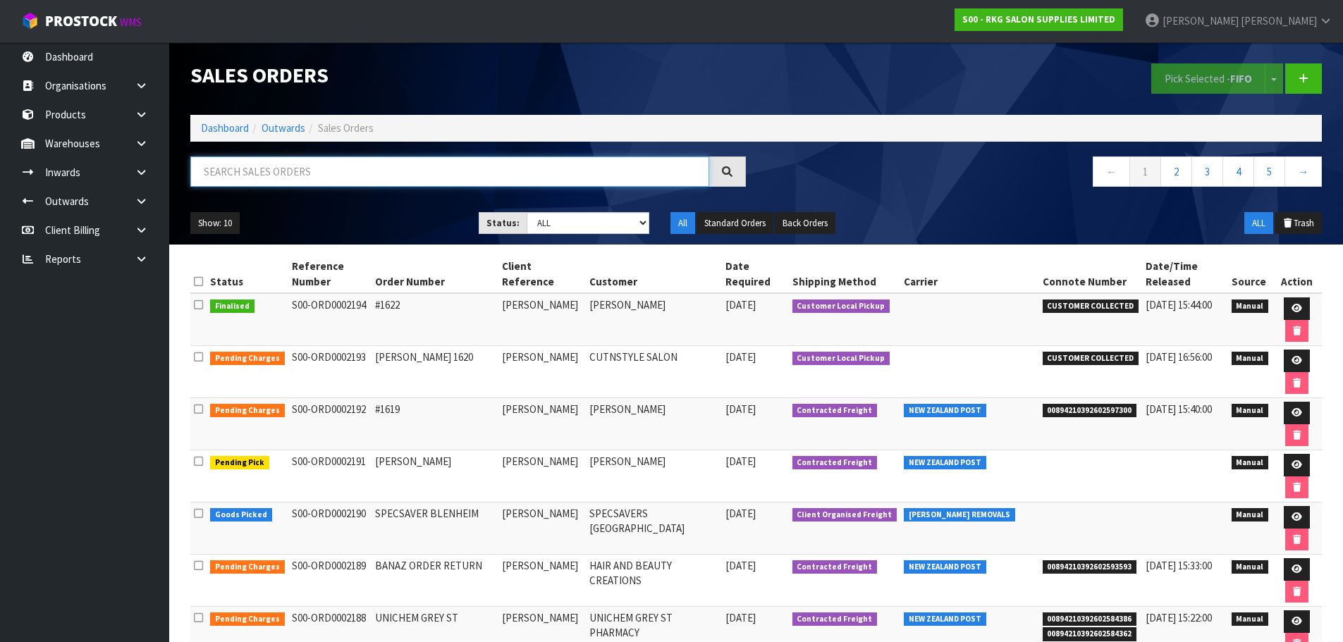
click at [290, 174] on input "text" at bounding box center [449, 172] width 519 height 30
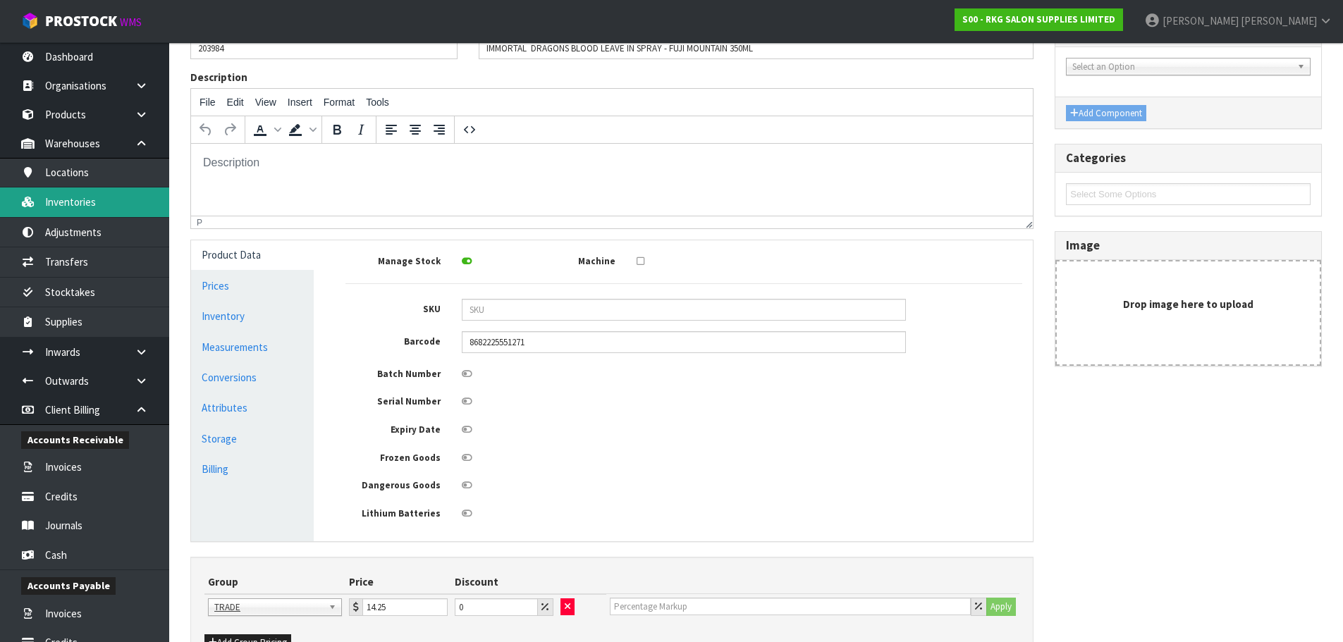
click at [67, 203] on link "Inventories" at bounding box center [84, 202] width 169 height 29
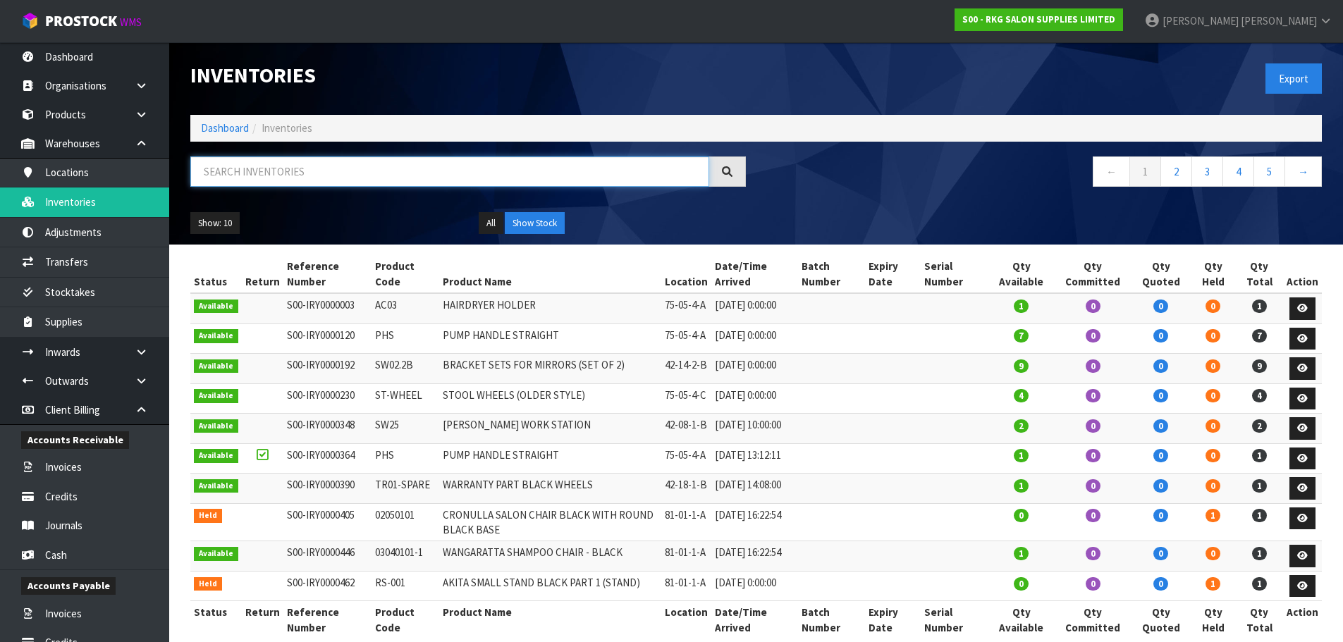
click at [294, 164] on input "text" at bounding box center [449, 172] width 519 height 30
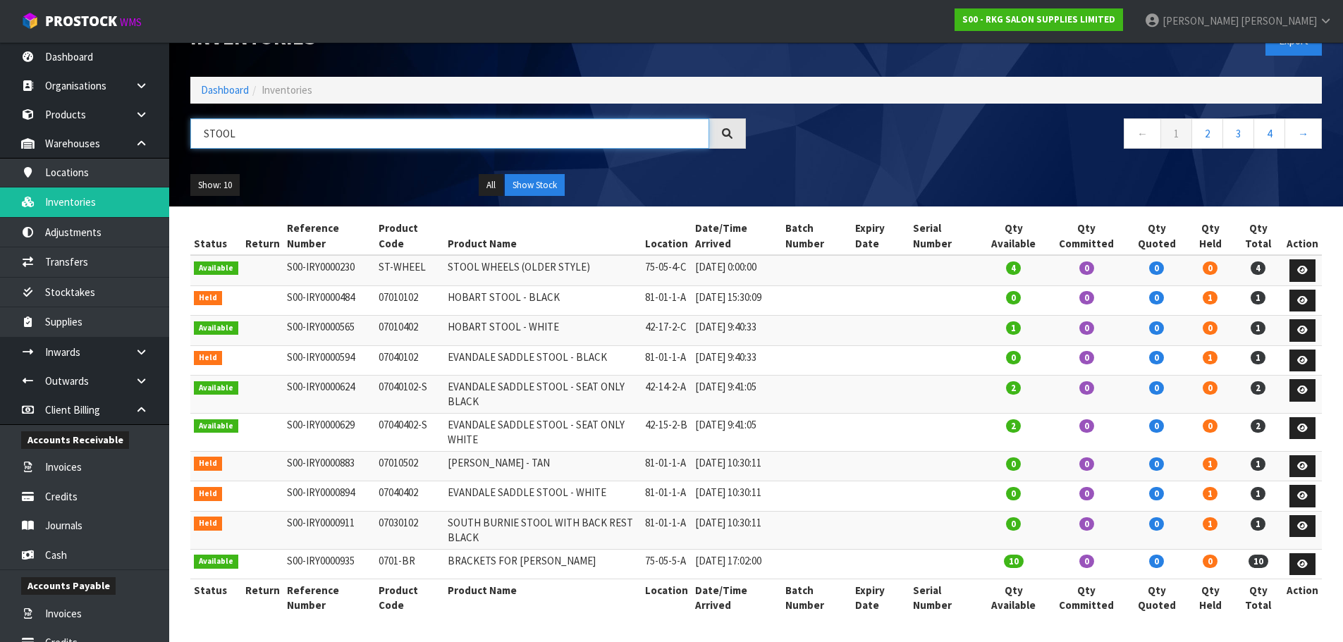
scroll to position [70, 0]
drag, startPoint x: 421, startPoint y: 516, endPoint x: 378, endPoint y: 520, distance: 43.2
click at [378, 520] on td "07030102" at bounding box center [409, 530] width 69 height 38
drag, startPoint x: 273, startPoint y: 97, endPoint x: 169, endPoint y: 109, distance: 105.0
click at [169, 109] on body "Toggle navigation ProStock WMS S00 - RKG SALON SUPPLIES LIMITED Marie Miranda L…" at bounding box center [671, 283] width 1343 height 642
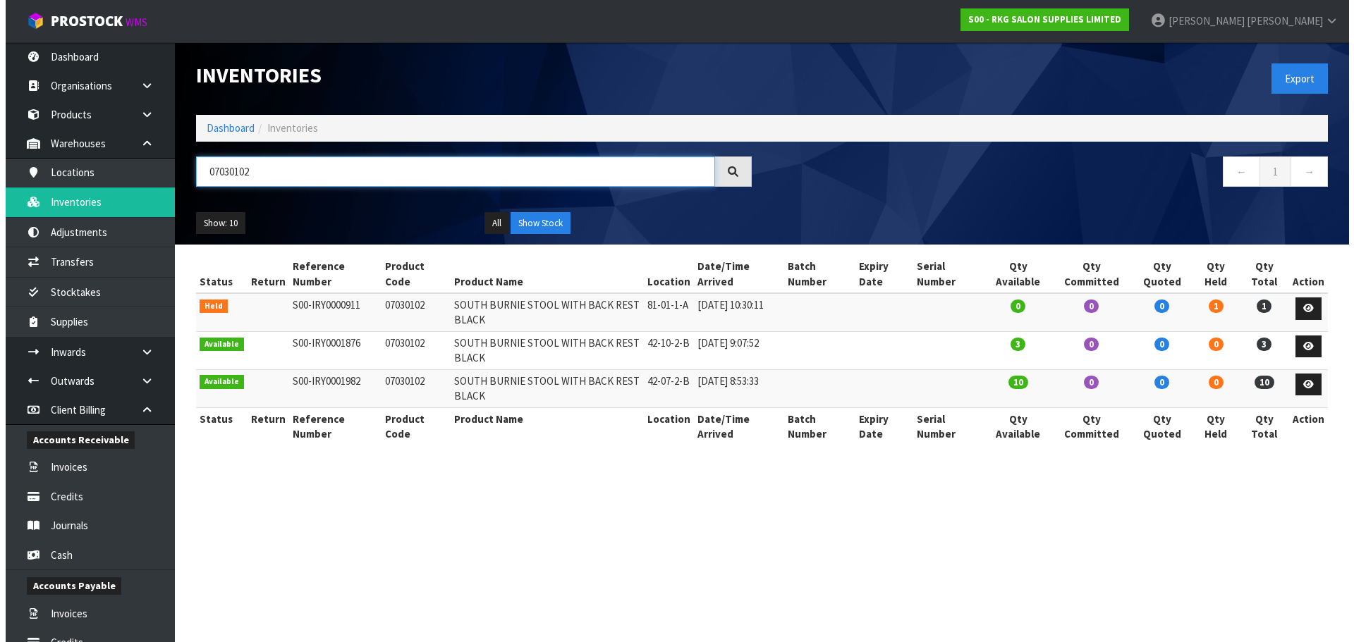
scroll to position [0, 0]
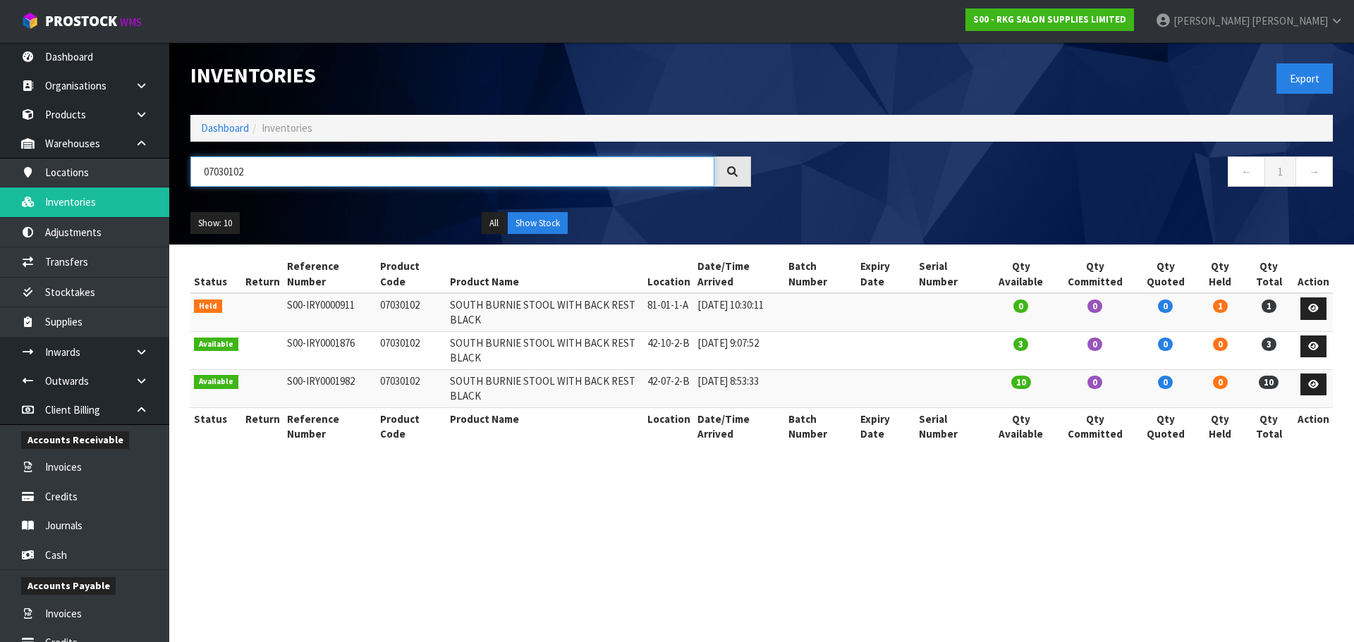
type input "07030102"
